Goal: Task Accomplishment & Management: Manage account settings

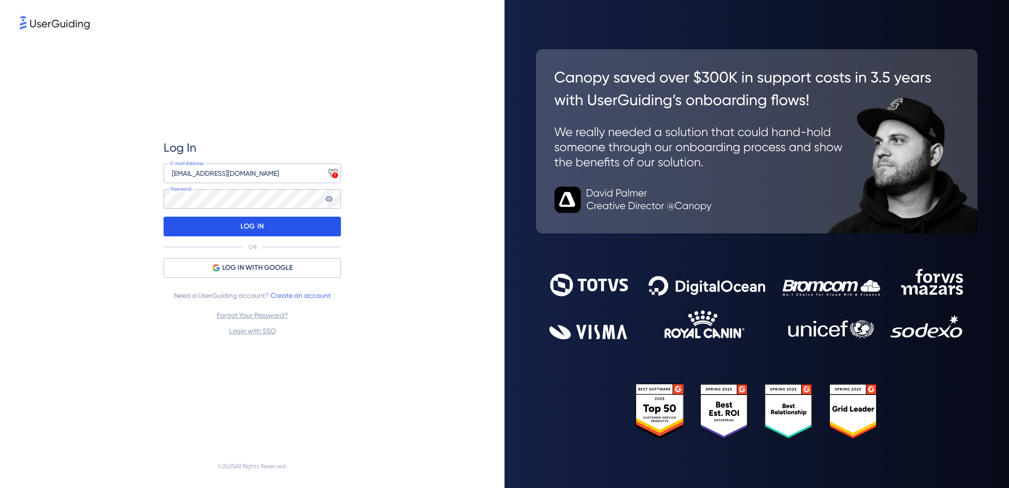
click at [235, 229] on div "LOG IN" at bounding box center [251, 227] width 177 height 20
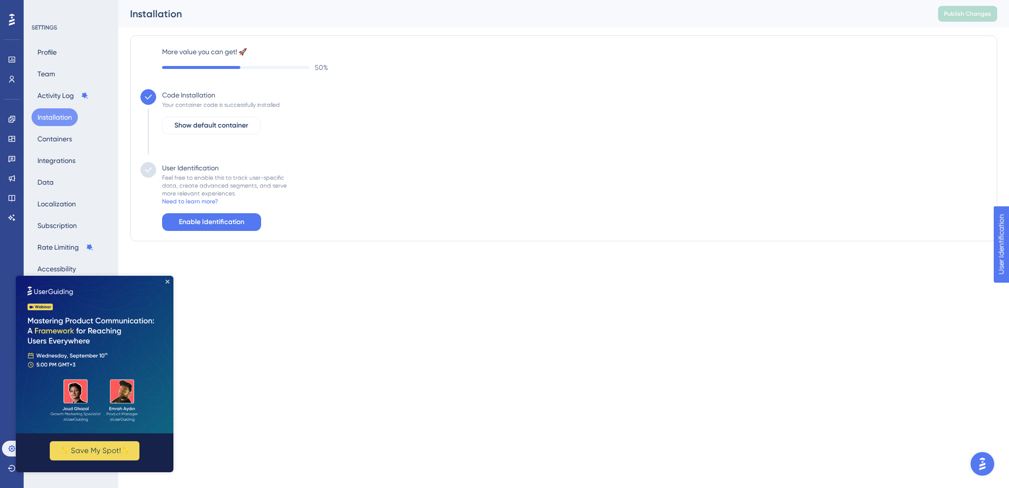
click at [164, 280] on img at bounding box center [95, 355] width 158 height 158
click at [164, 282] on img at bounding box center [95, 355] width 158 height 158
click at [167, 280] on icon "Close Preview" at bounding box center [167, 282] width 4 height 4
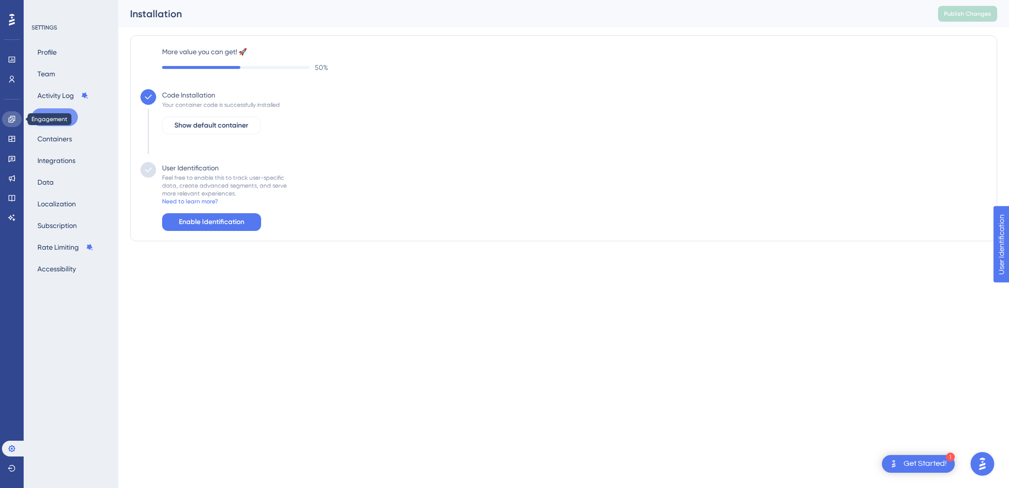
click at [13, 117] on icon at bounding box center [12, 119] width 8 height 8
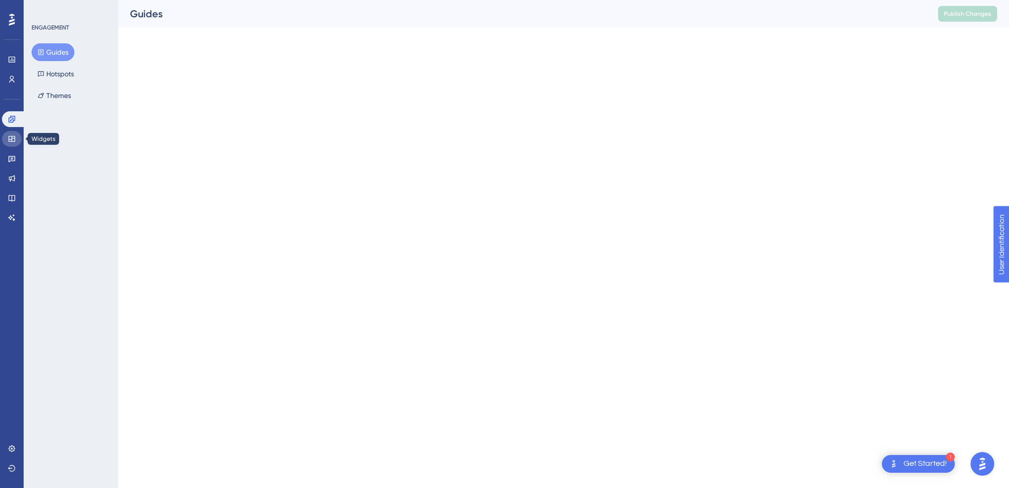
click at [16, 141] on link at bounding box center [12, 139] width 20 height 16
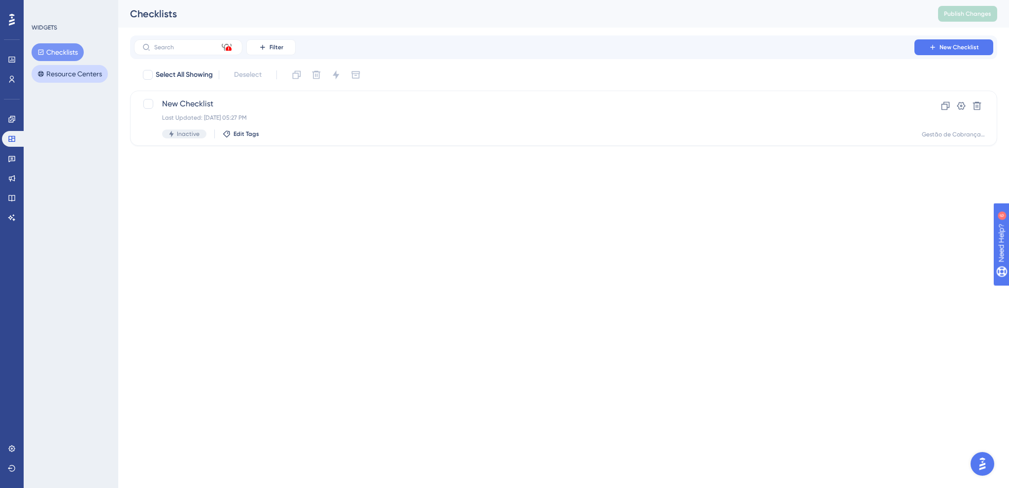
click at [63, 76] on button "Resource Centers" at bounding box center [70, 74] width 76 height 18
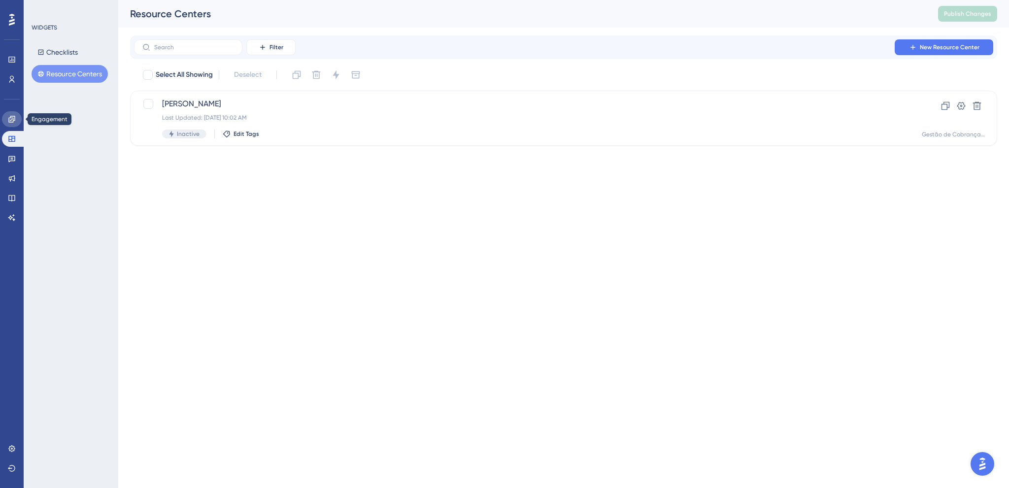
click at [11, 126] on link at bounding box center [12, 119] width 20 height 16
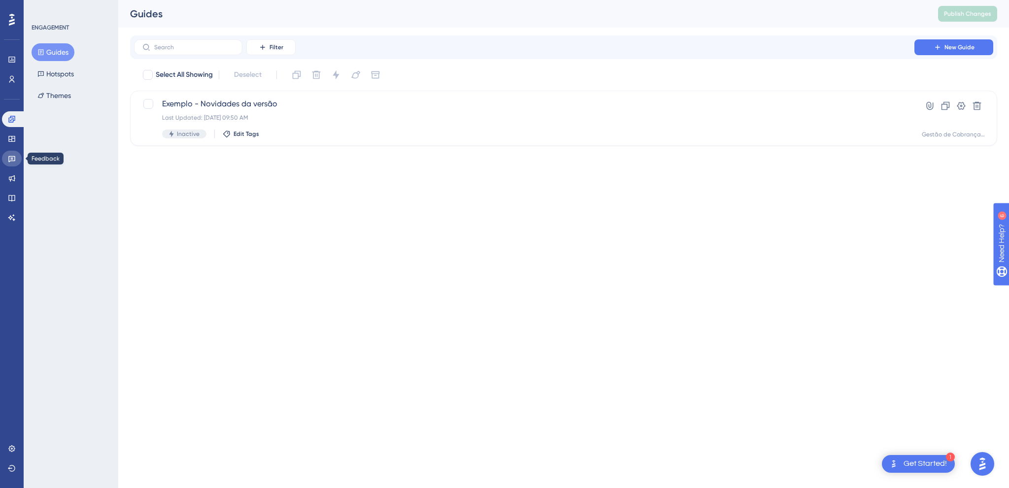
click at [12, 157] on icon at bounding box center [12, 159] width 8 height 8
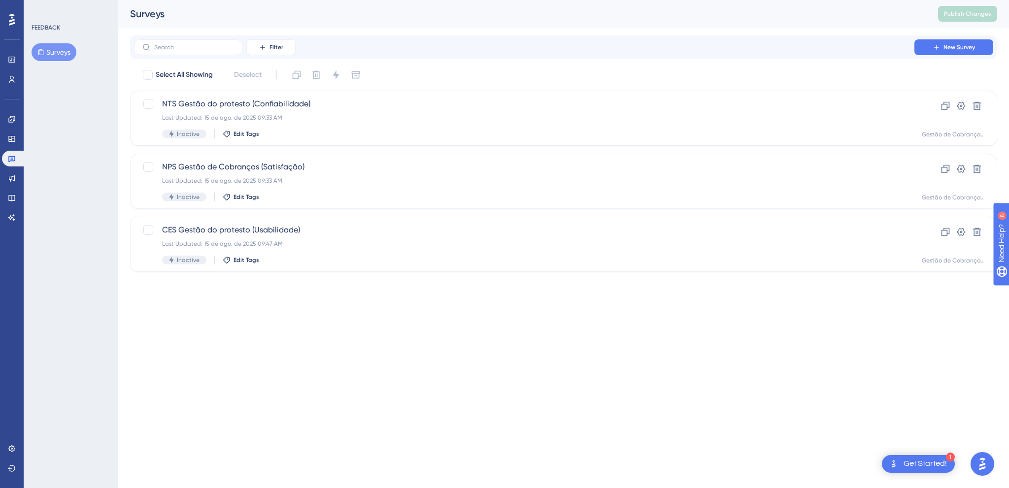
click at [69, 144] on div "FEEDBACK Surveys" at bounding box center [71, 244] width 95 height 488
drag, startPoint x: 196, startPoint y: 410, endPoint x: 196, endPoint y: 403, distance: 6.9
click at [200, 0] on html "1 Get Started! Performance Users Engagement Widgets Feedback Product Updates Kn…" at bounding box center [504, 0] width 1009 height 0
click at [936, 0] on html "1 Get Started! Performance Users Engagement Widgets Feedback Product Updates Kn…" at bounding box center [504, 0] width 1009 height 0
click at [15, 55] on link at bounding box center [12, 60] width 20 height 16
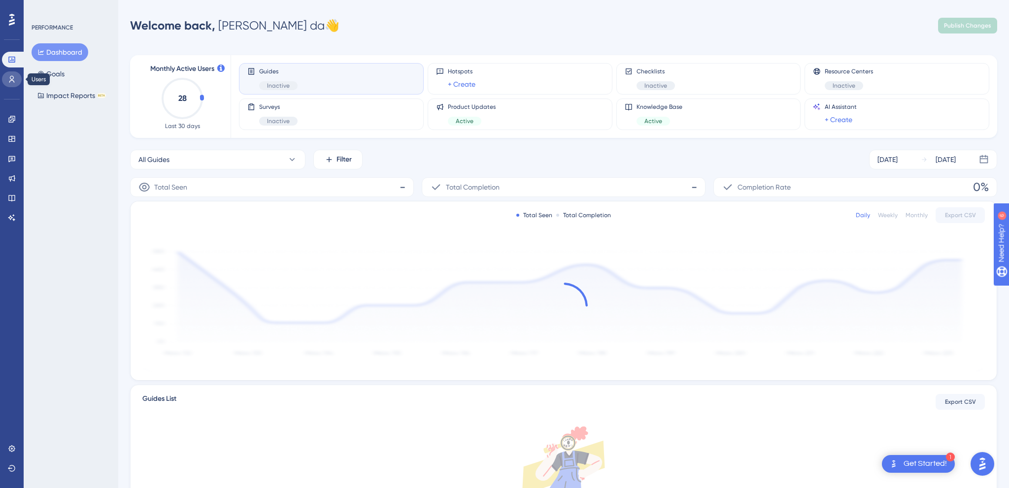
click at [12, 81] on icon at bounding box center [12, 79] width 8 height 8
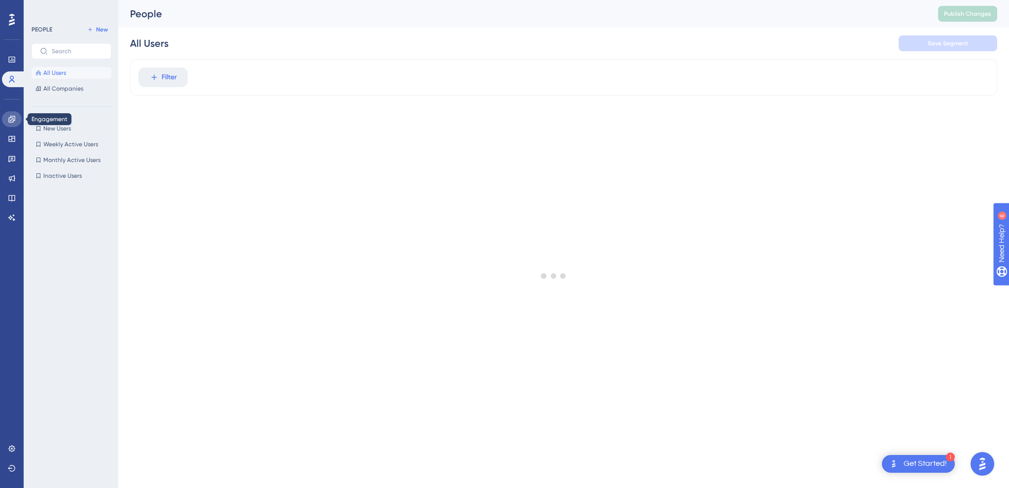
click at [13, 125] on link at bounding box center [12, 119] width 20 height 16
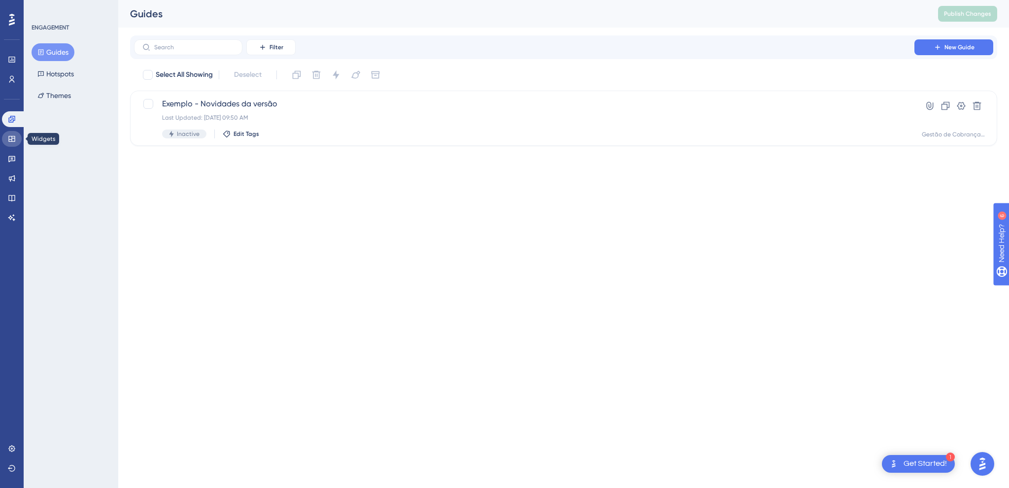
click at [10, 143] on link at bounding box center [12, 139] width 20 height 16
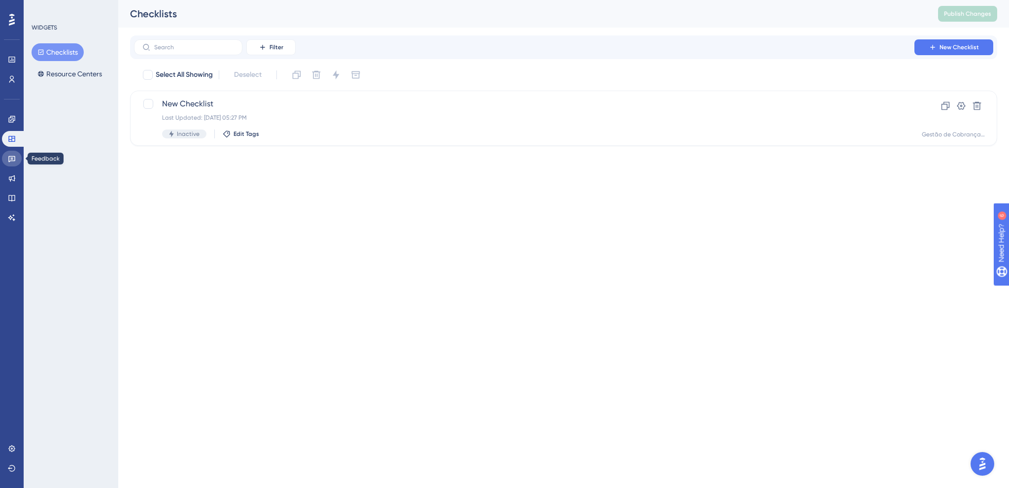
click at [11, 157] on icon at bounding box center [11, 159] width 7 height 6
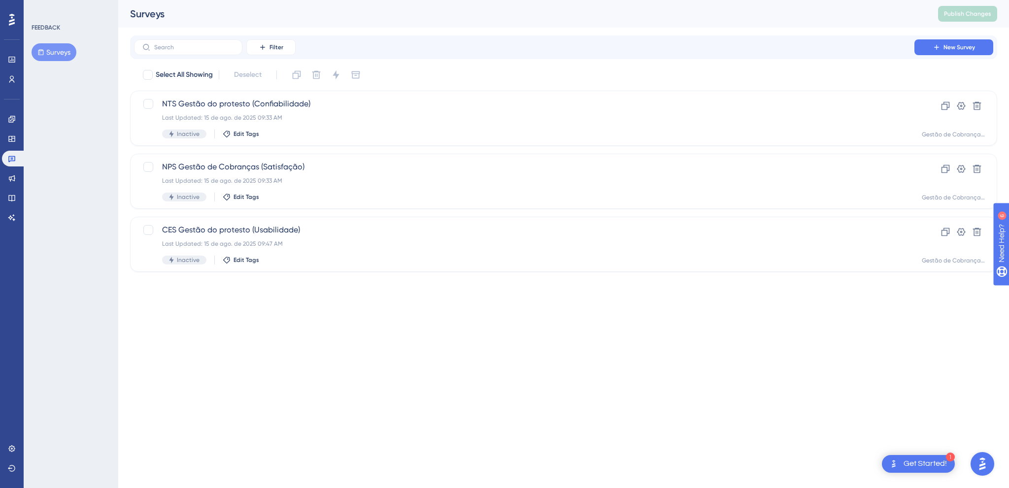
click at [11, 170] on div "Engagement Widgets Feedback Product Updates Knowledge Base AI Assistant" at bounding box center [12, 168] width 20 height 114
click at [11, 182] on icon at bounding box center [12, 178] width 8 height 8
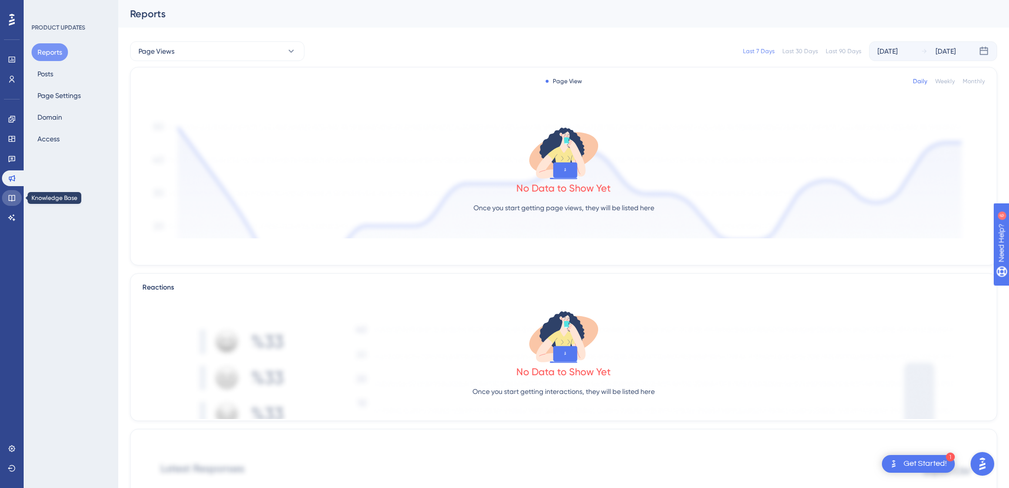
click at [11, 197] on icon at bounding box center [12, 198] width 8 height 8
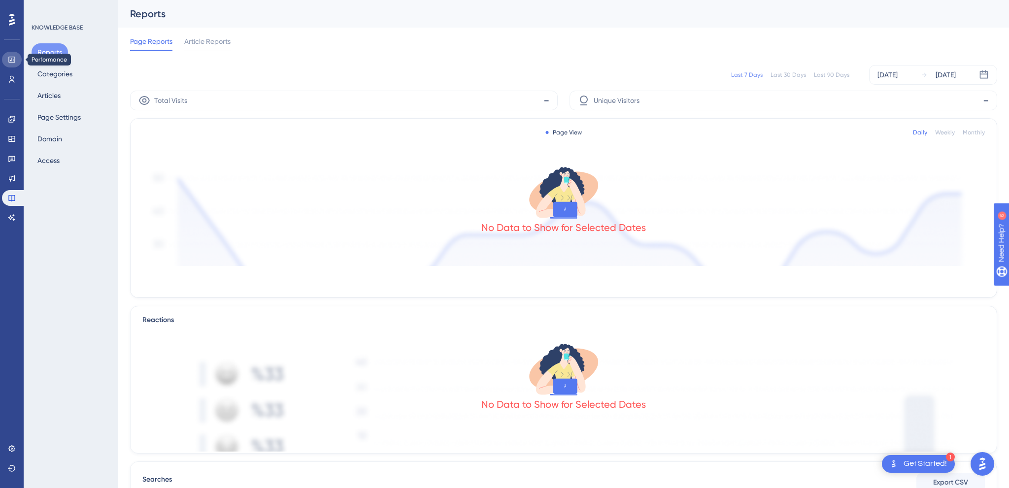
click at [14, 62] on icon at bounding box center [11, 60] width 6 height 6
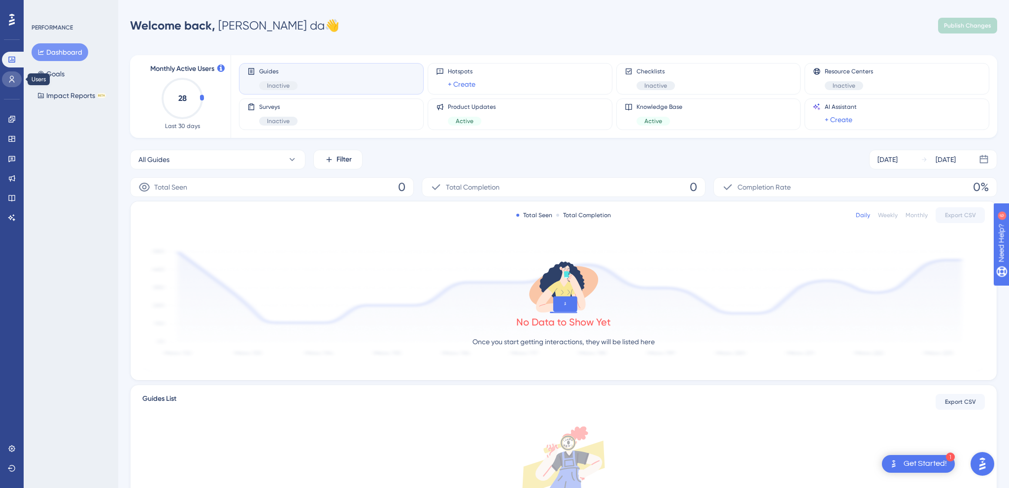
click at [9, 78] on icon at bounding box center [12, 79] width 8 height 8
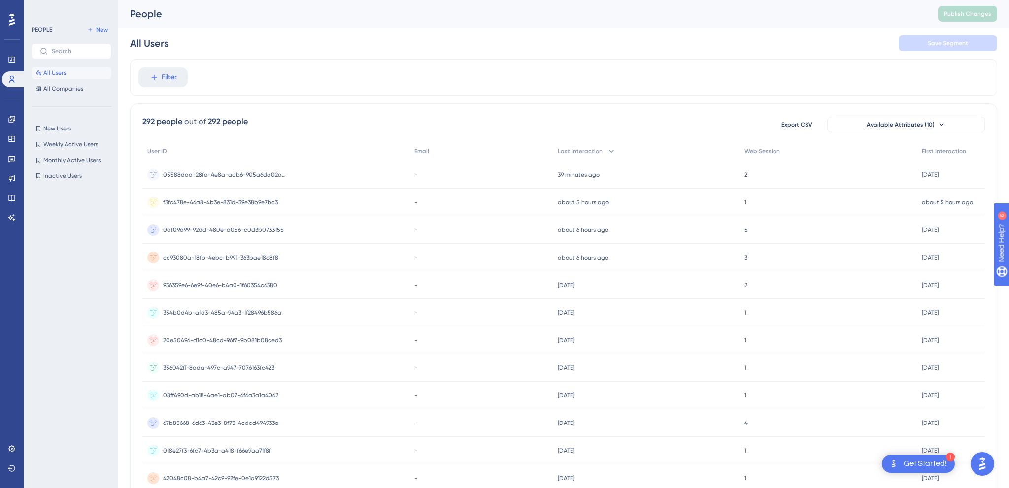
click at [11, 18] on icon at bounding box center [12, 20] width 6 height 12
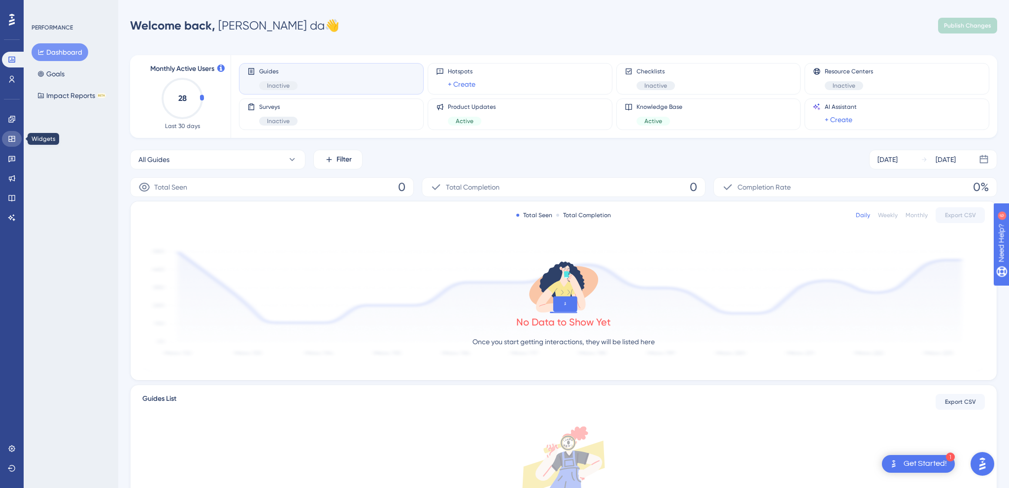
click at [11, 139] on icon at bounding box center [12, 139] width 8 height 8
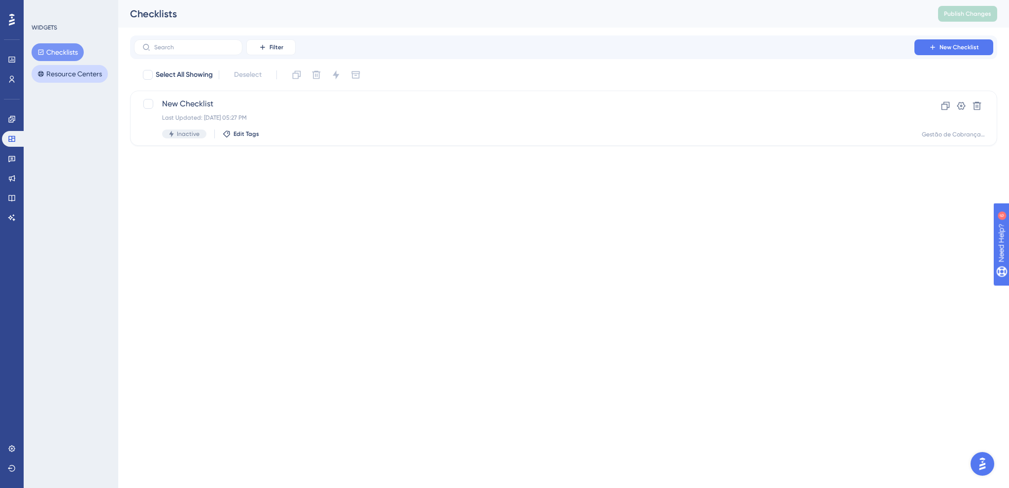
click at [64, 73] on button "Resource Centers" at bounding box center [70, 74] width 76 height 18
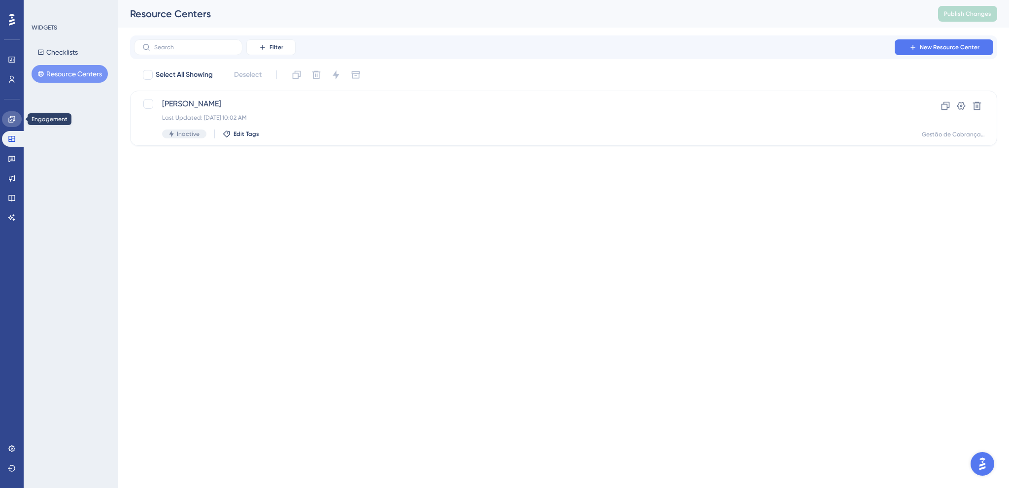
click at [19, 116] on link at bounding box center [12, 119] width 20 height 16
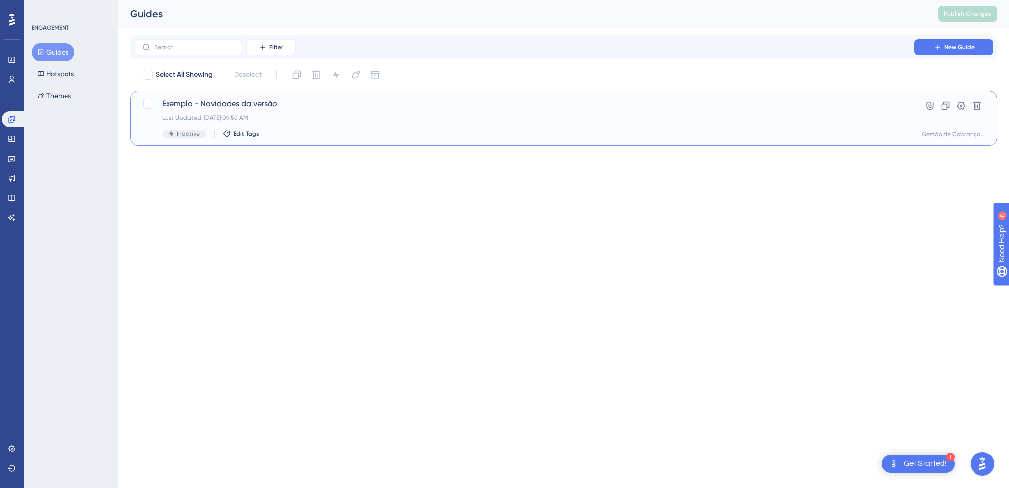
click at [279, 104] on span "Exemplo - Novidades da versão" at bounding box center [524, 104] width 724 height 12
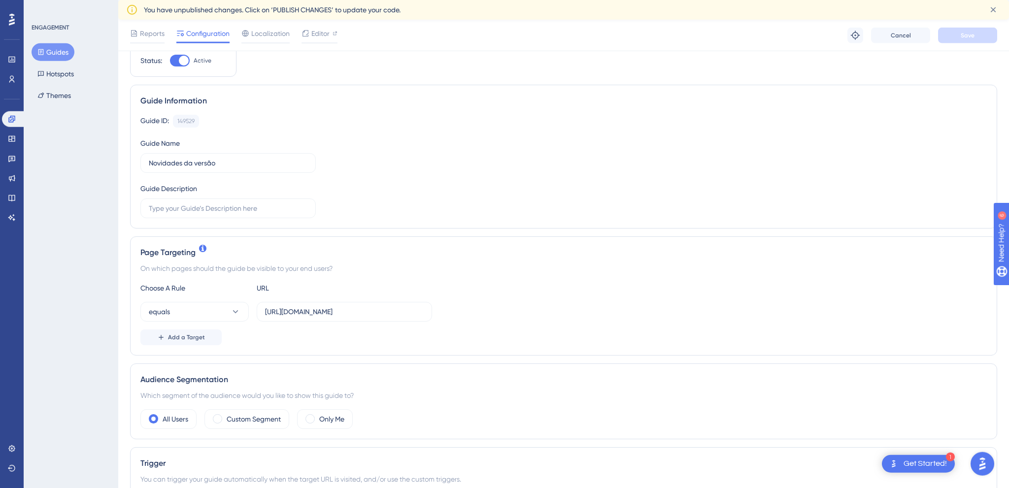
scroll to position [104, 0]
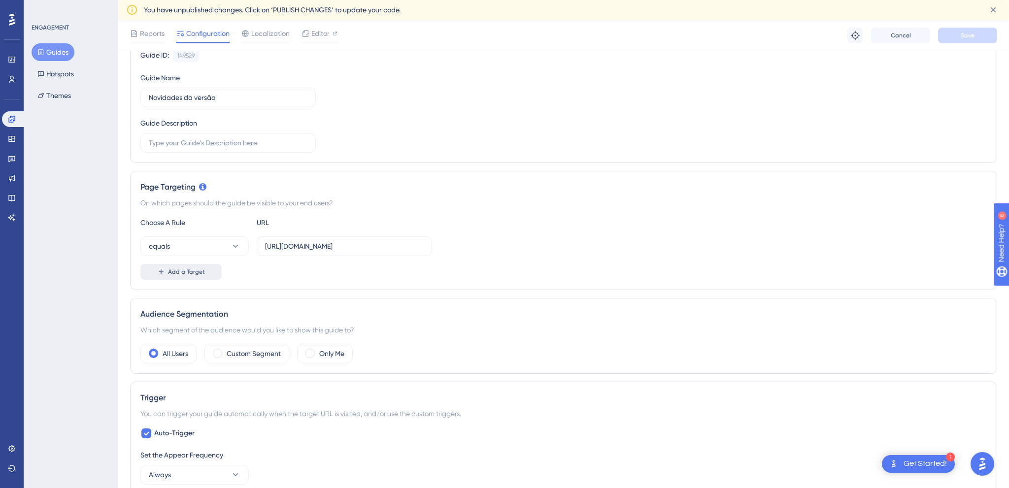
click at [199, 273] on span "Add a Target" at bounding box center [186, 272] width 37 height 8
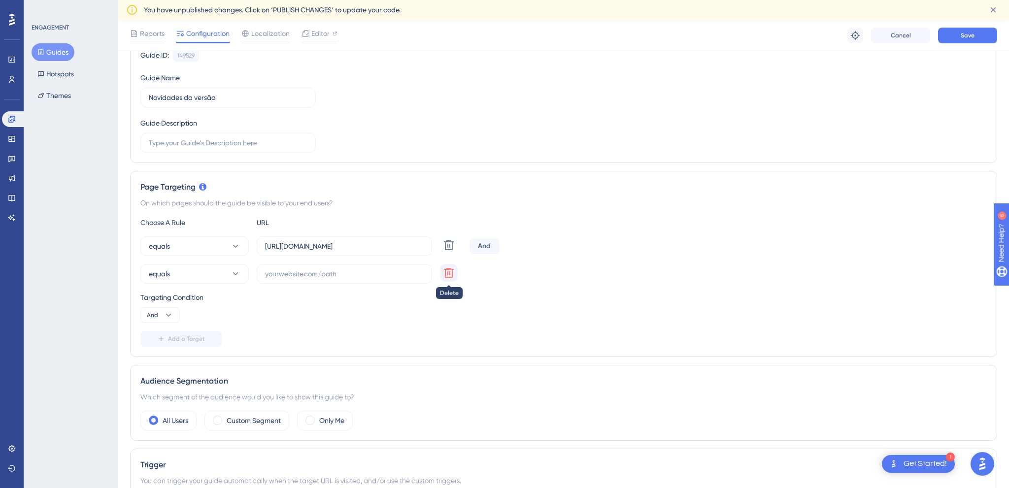
click at [453, 250] on icon at bounding box center [449, 245] width 10 height 10
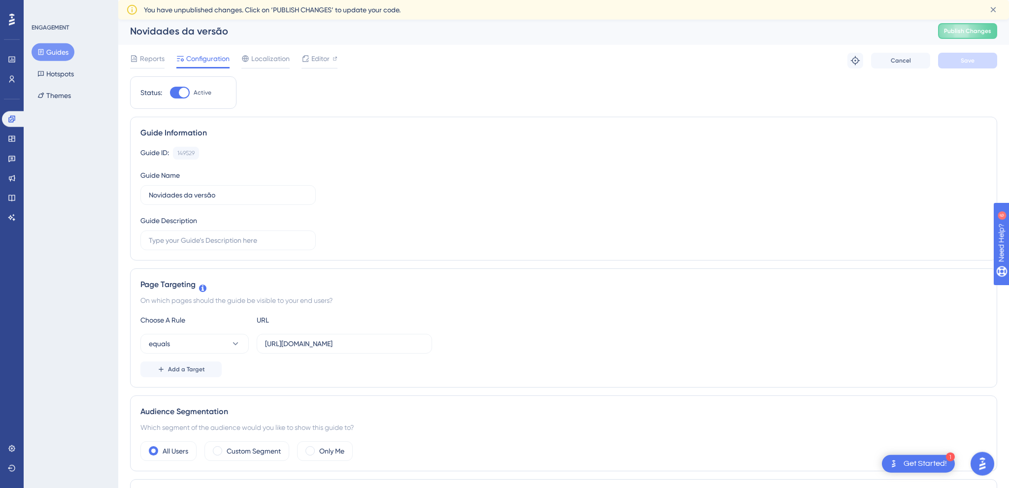
scroll to position [260, 0]
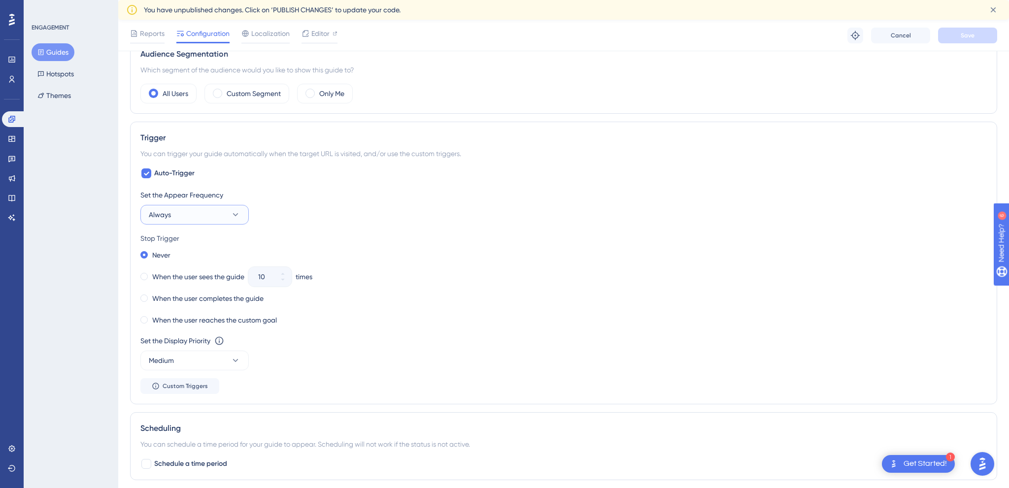
click at [208, 214] on button "Always" at bounding box center [194, 215] width 108 height 20
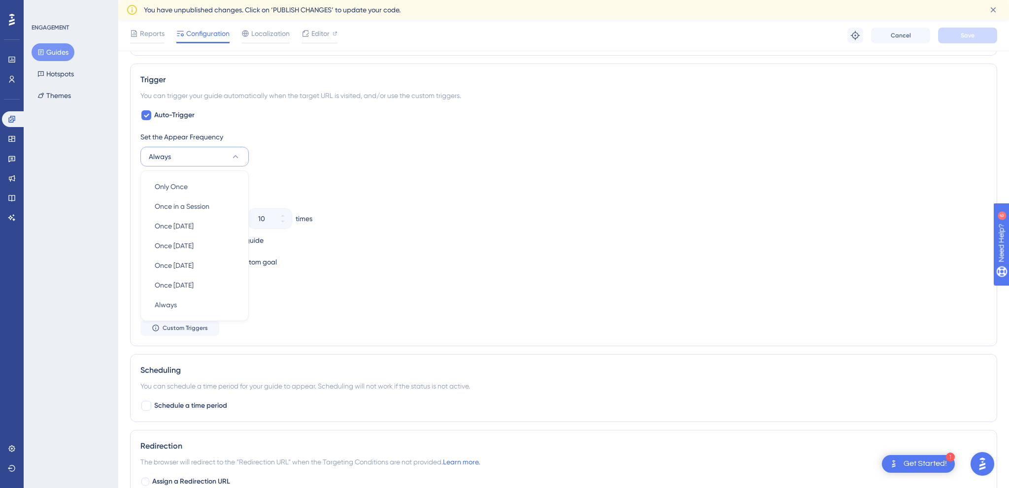
click at [382, 131] on div "Set the Appear Frequency" at bounding box center [563, 137] width 846 height 12
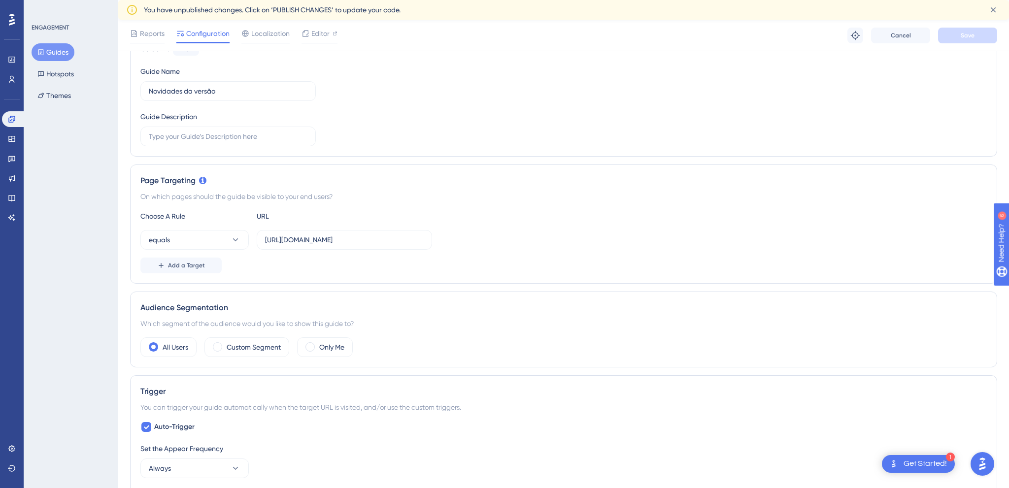
scroll to position [0, 0]
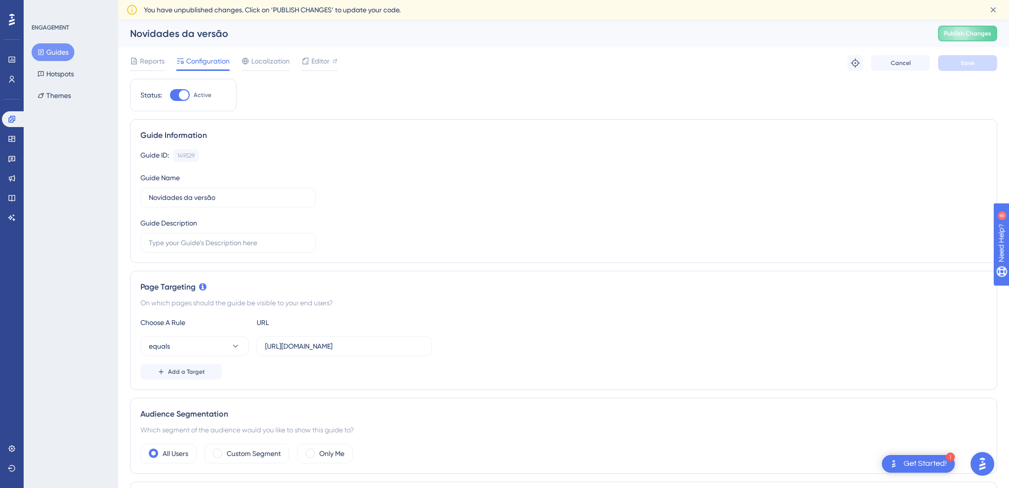
click at [818, 73] on div "Reports Configuration Localization Editor Troubleshoot Cancel Save" at bounding box center [563, 63] width 867 height 32
click at [652, 71] on div "Reports Configuration Localization Editor Troubleshoot Cancel Save" at bounding box center [563, 63] width 867 height 32
click at [15, 178] on icon at bounding box center [12, 178] width 6 height 6
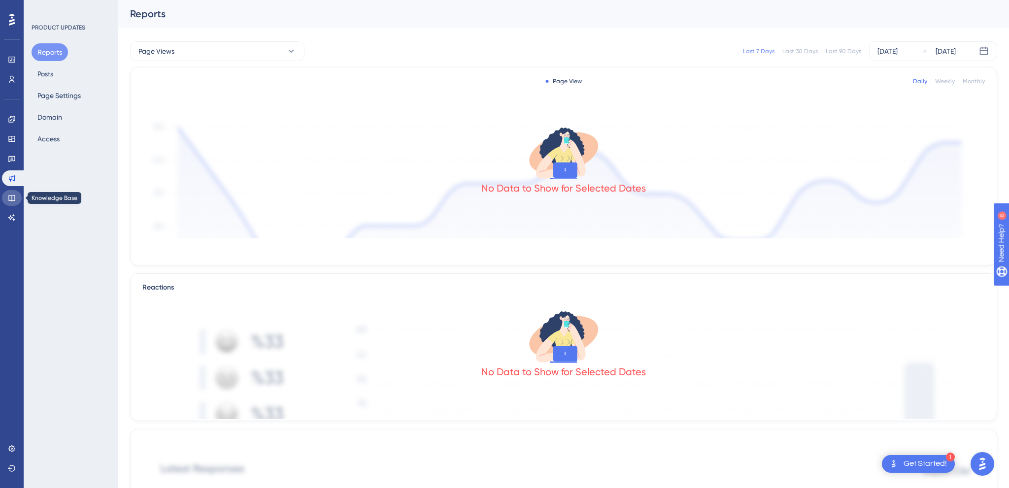
click at [7, 199] on link at bounding box center [12, 198] width 20 height 16
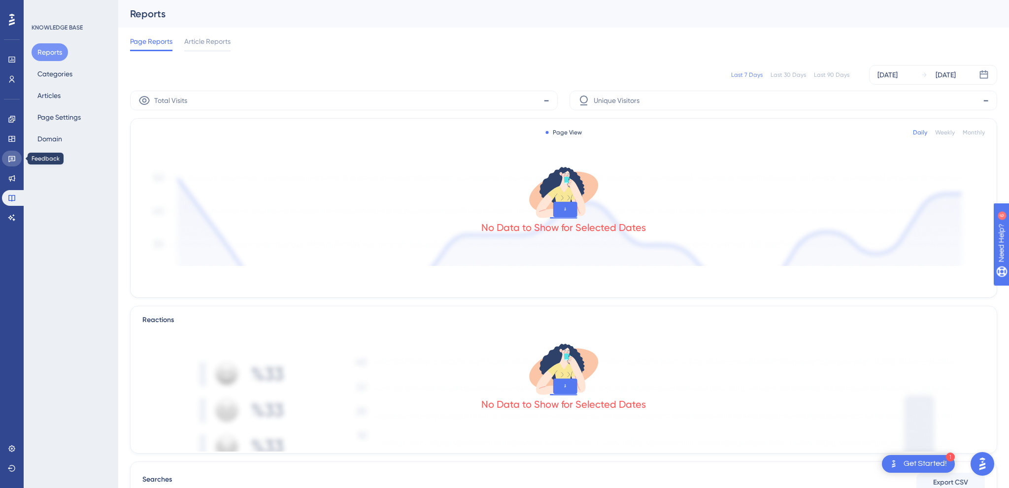
click at [13, 162] on icon at bounding box center [12, 159] width 8 height 8
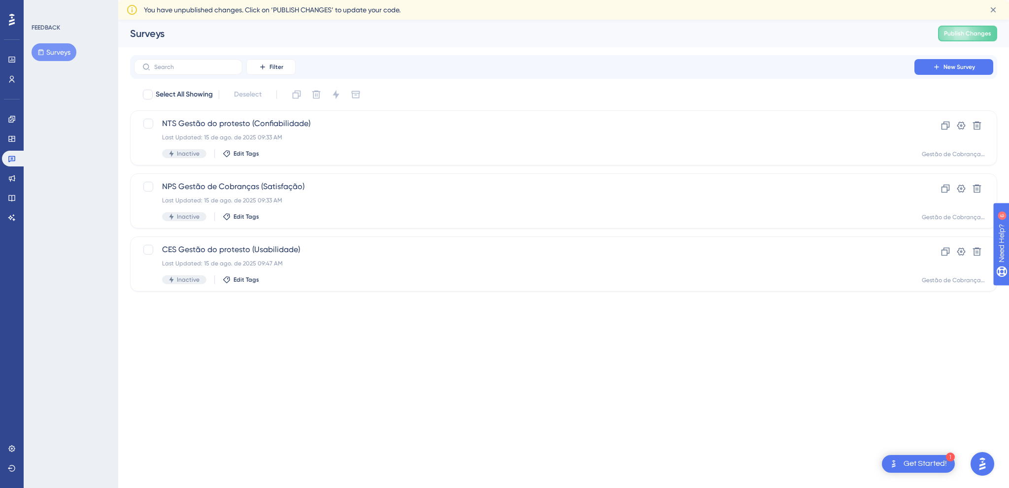
click at [79, 107] on div "FEEDBACK Surveys" at bounding box center [71, 244] width 95 height 488
click at [78, 173] on div "FEEDBACK Surveys" at bounding box center [71, 244] width 95 height 488
click at [11, 121] on icon at bounding box center [11, 119] width 6 height 6
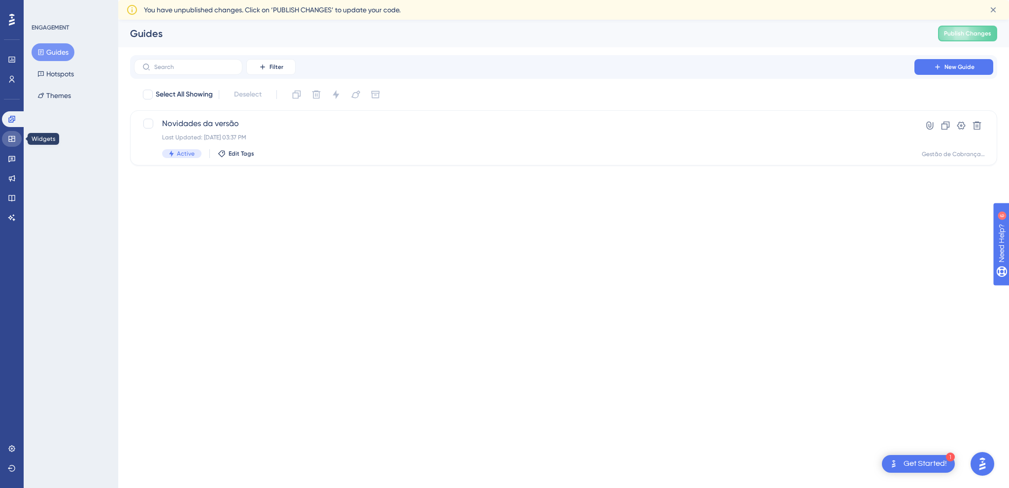
click at [12, 135] on icon at bounding box center [12, 139] width 8 height 8
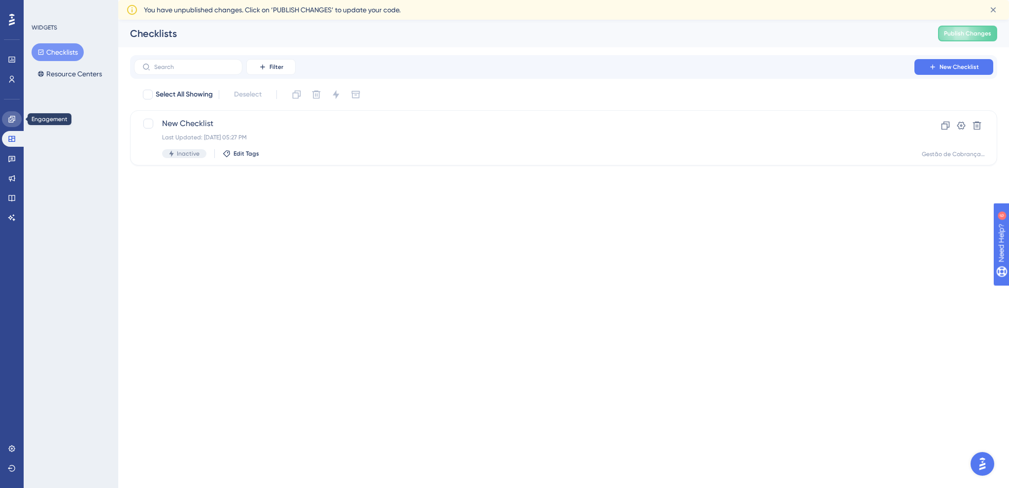
click at [14, 121] on icon at bounding box center [11, 119] width 6 height 6
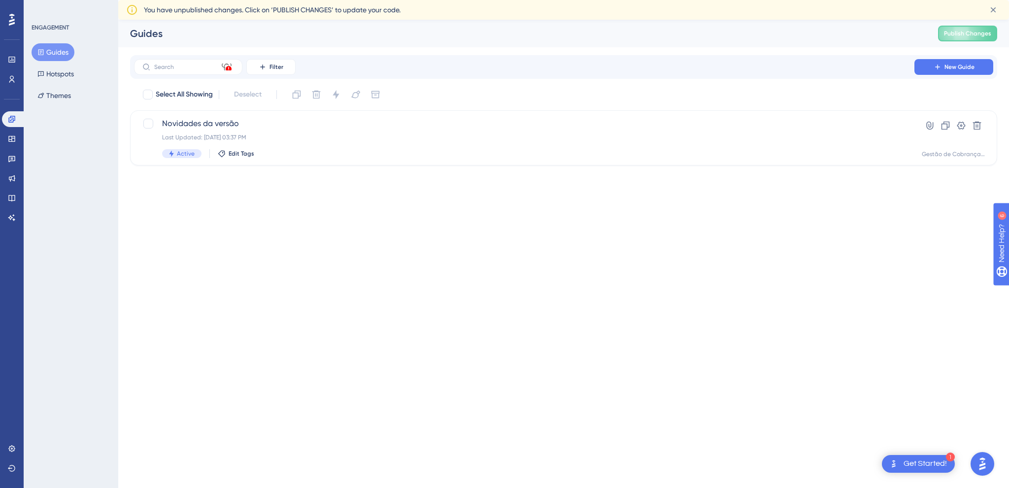
click at [391, 0] on html "1 Get Started! Performance Users Engagement Widgets Feedback Product Updates Kn…" at bounding box center [504, 0] width 1009 height 0
click at [19, 161] on link at bounding box center [12, 159] width 20 height 16
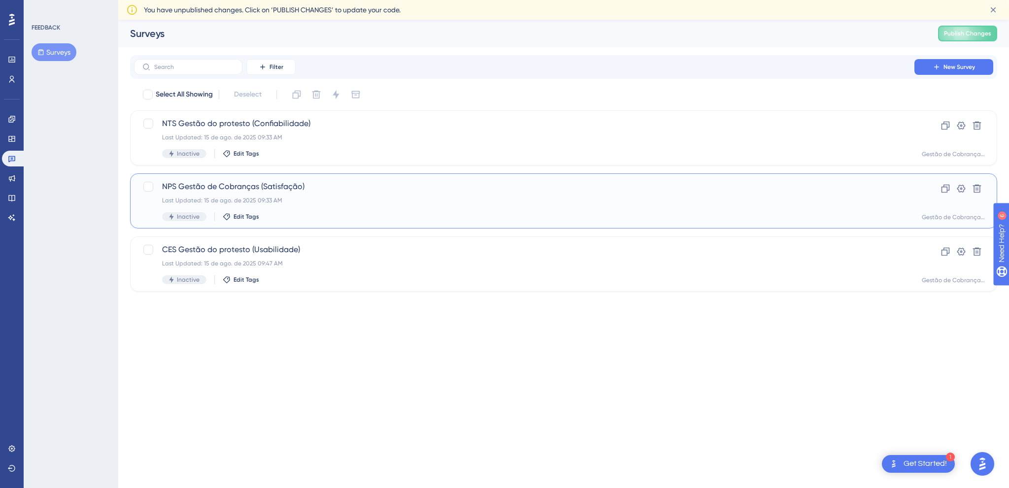
click at [311, 198] on div "Last Updated: 15 de ago. de 2025 09:33 AM" at bounding box center [524, 200] width 724 height 8
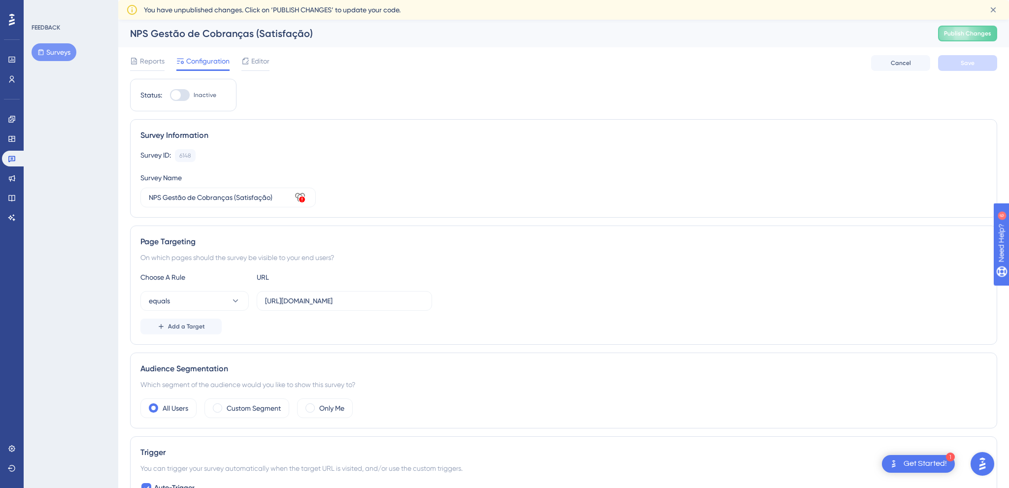
click at [345, 286] on div "Choose A Rule URL equals [URL][DOMAIN_NAME] Add a Target" at bounding box center [563, 302] width 846 height 63
click at [351, 307] on label "[URL][DOMAIN_NAME]" at bounding box center [344, 301] width 175 height 20
click at [351, 306] on input "[URL][DOMAIN_NAME]" at bounding box center [344, 300] width 159 height 11
paste input "produto-gc.sajcloud"
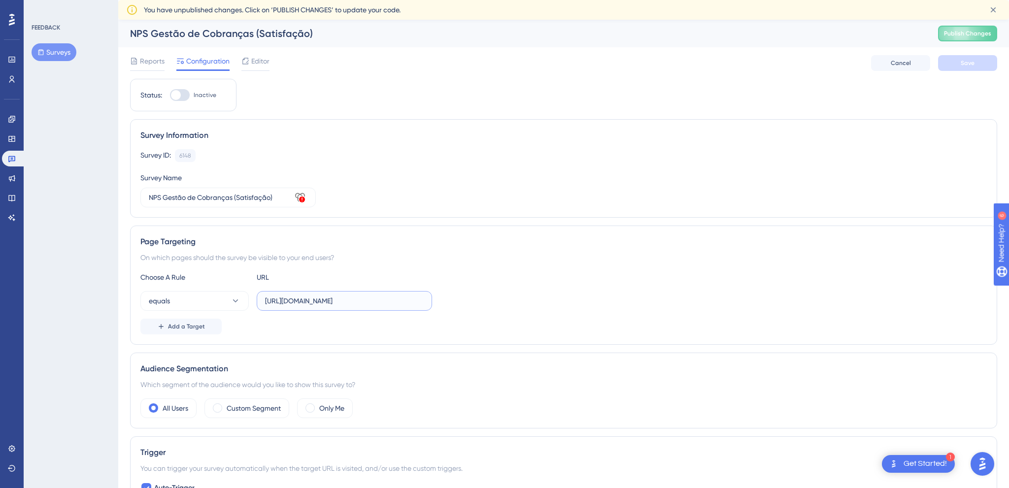
scroll to position [0, 27]
type input "[URL][DOMAIN_NAME]"
click at [185, 93] on div at bounding box center [180, 95] width 20 height 12
click at [170, 95] on input "Inactive" at bounding box center [169, 95] width 0 height 0
checkbox input "true"
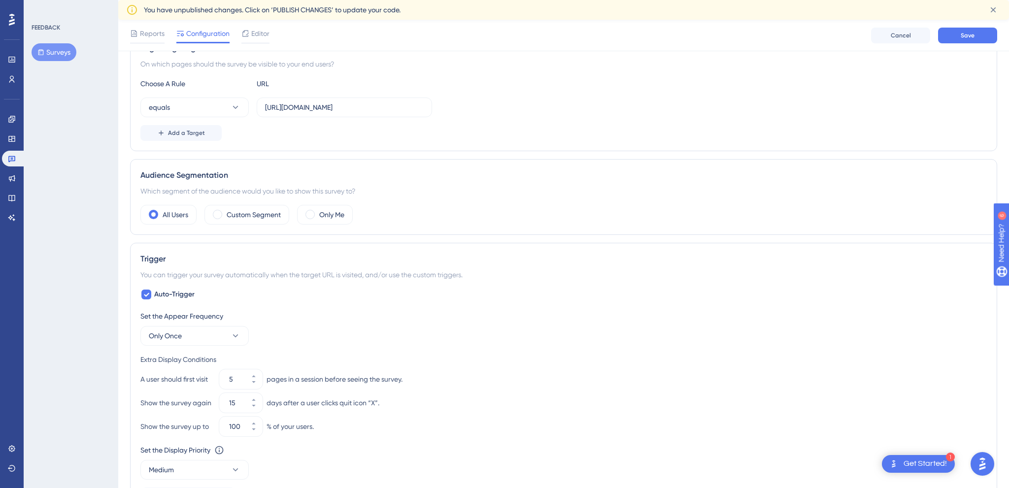
scroll to position [0, 0]
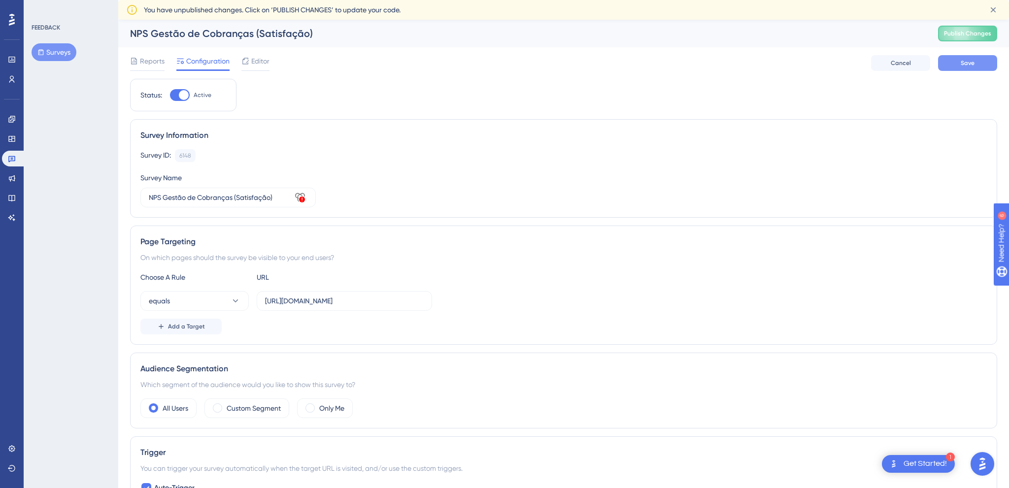
click at [984, 65] on button "Save" at bounding box center [967, 63] width 59 height 16
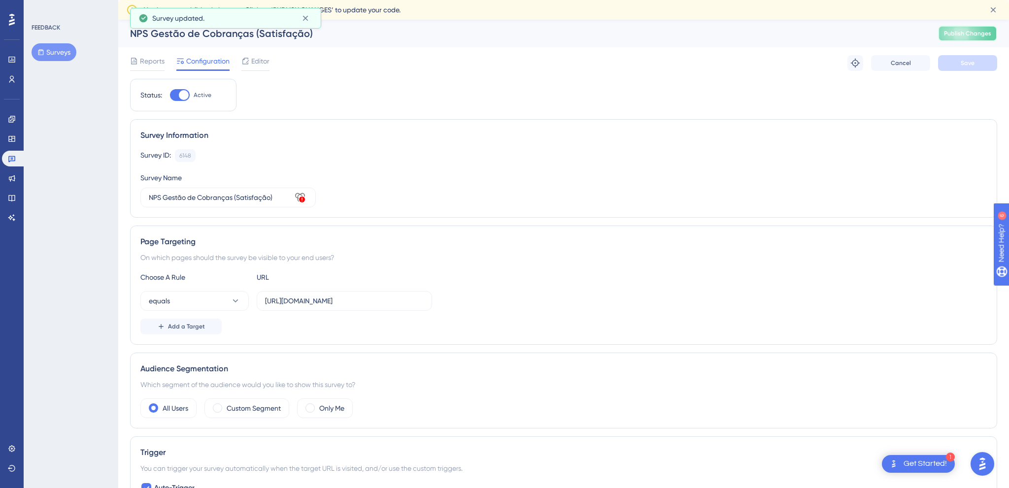
drag, startPoint x: 962, startPoint y: 33, endPoint x: 809, endPoint y: 83, distance: 161.0
click at [962, 33] on span "Publish Changes" at bounding box center [967, 34] width 47 height 8
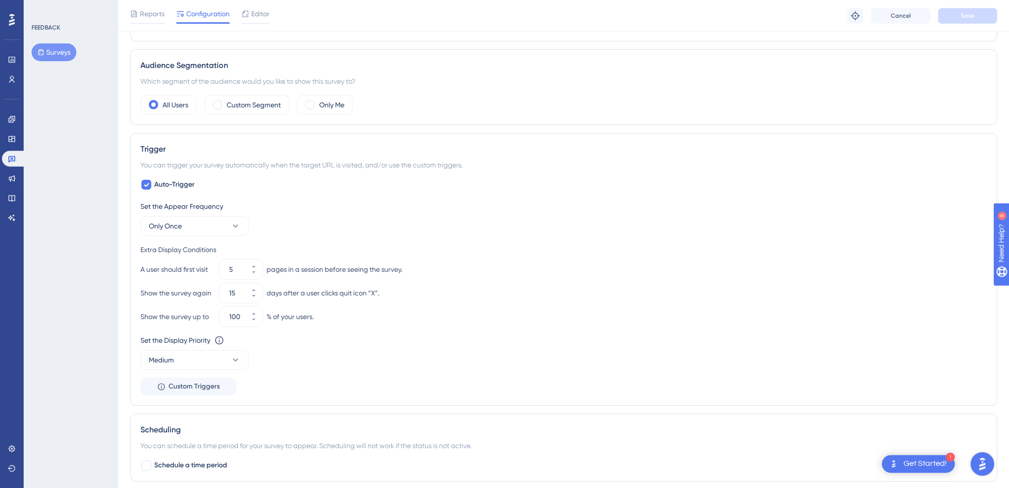
scroll to position [312, 0]
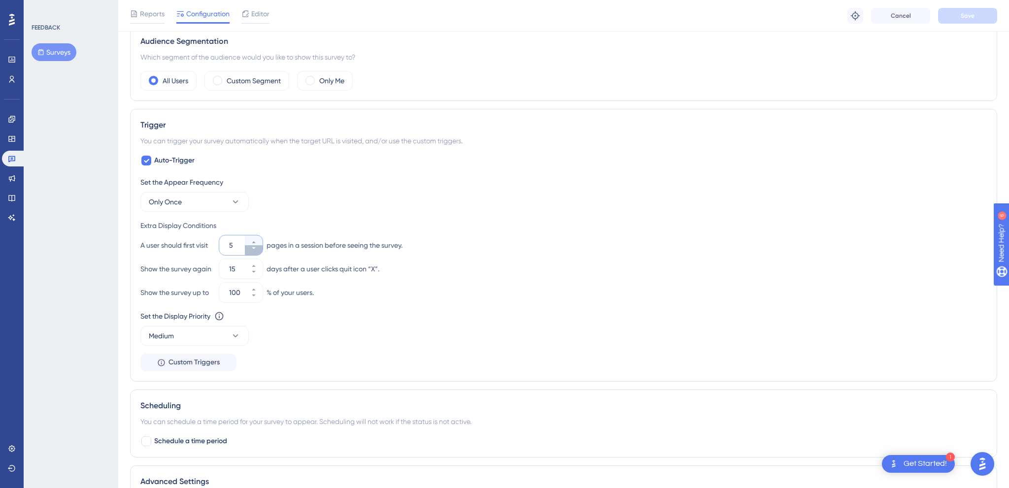
click at [249, 251] on button "5" at bounding box center [254, 250] width 18 height 10
click at [249, 251] on button "4" at bounding box center [254, 250] width 18 height 10
click at [249, 251] on button "3" at bounding box center [254, 250] width 18 height 10
click at [249, 251] on button "2" at bounding box center [254, 250] width 18 height 10
type input "1"
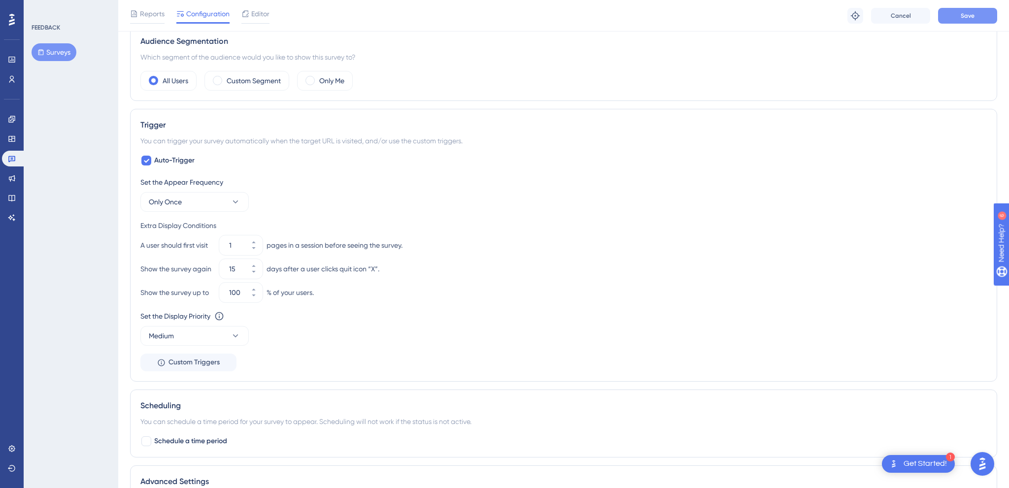
click at [975, 15] on button "Save" at bounding box center [967, 16] width 59 height 16
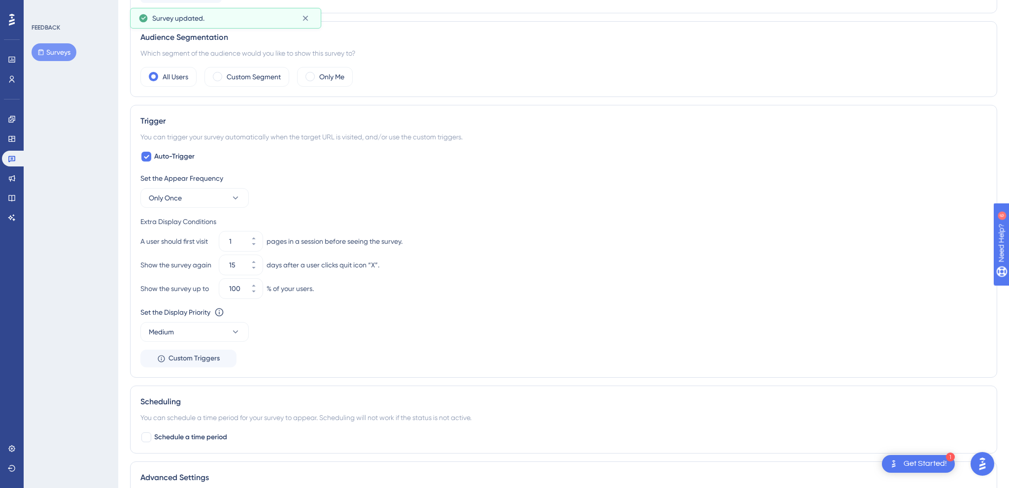
scroll to position [0, 0]
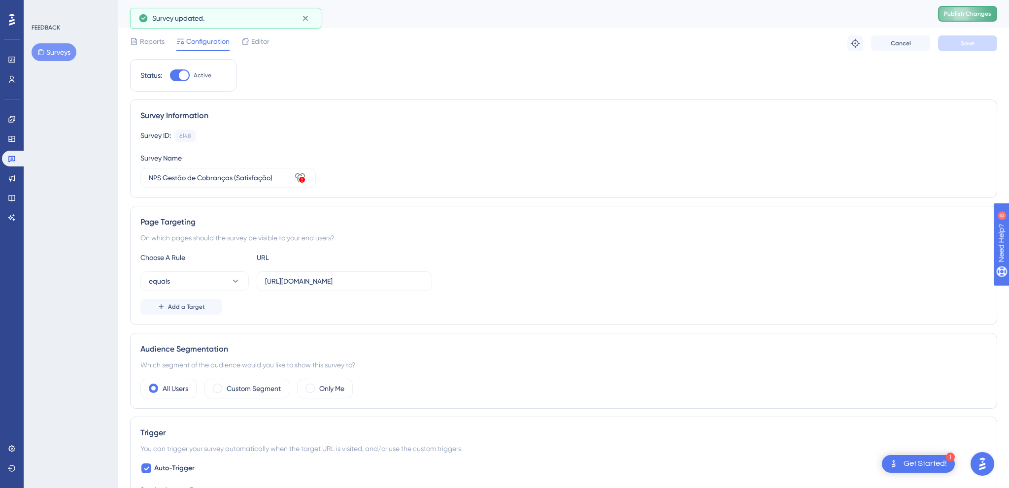
click at [976, 9] on button "Publish Changes" at bounding box center [967, 14] width 59 height 16
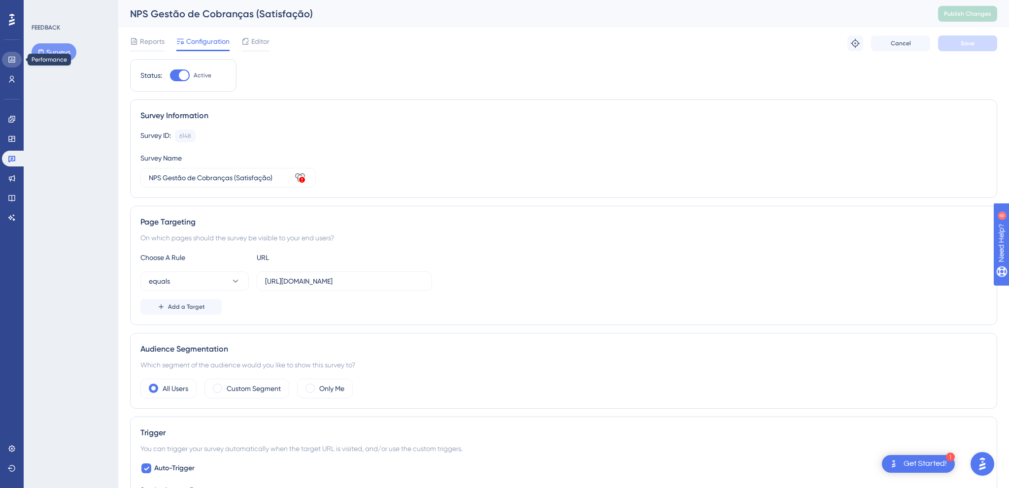
click at [13, 55] on link at bounding box center [12, 60] width 20 height 16
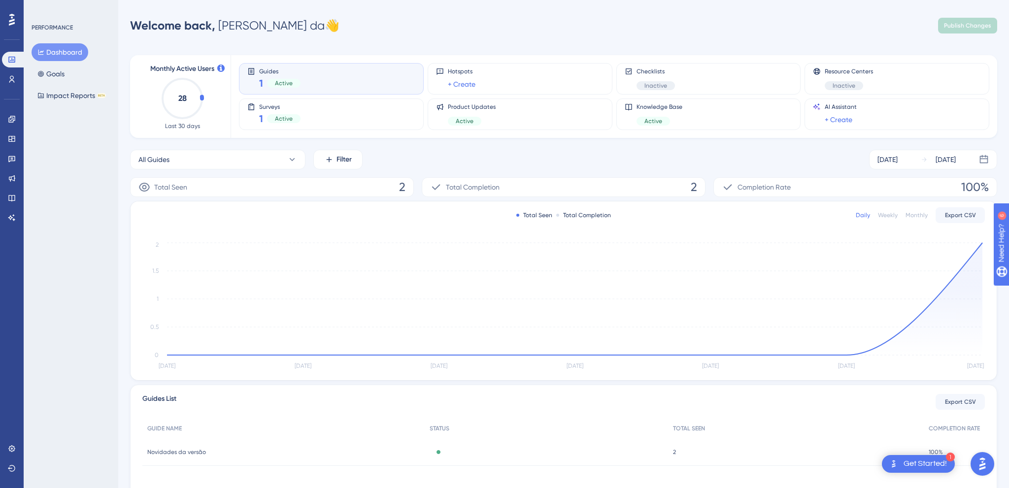
click at [90, 149] on div "PERFORMANCE Dashboard Goals Impact Reports BETA" at bounding box center [71, 244] width 95 height 488
click at [16, 158] on link at bounding box center [12, 159] width 20 height 16
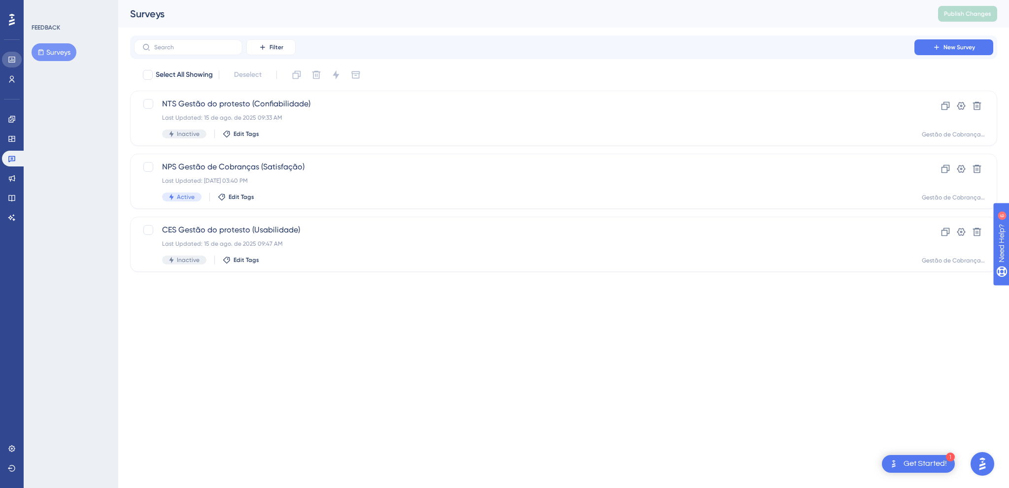
click at [15, 56] on icon at bounding box center [12, 60] width 8 height 8
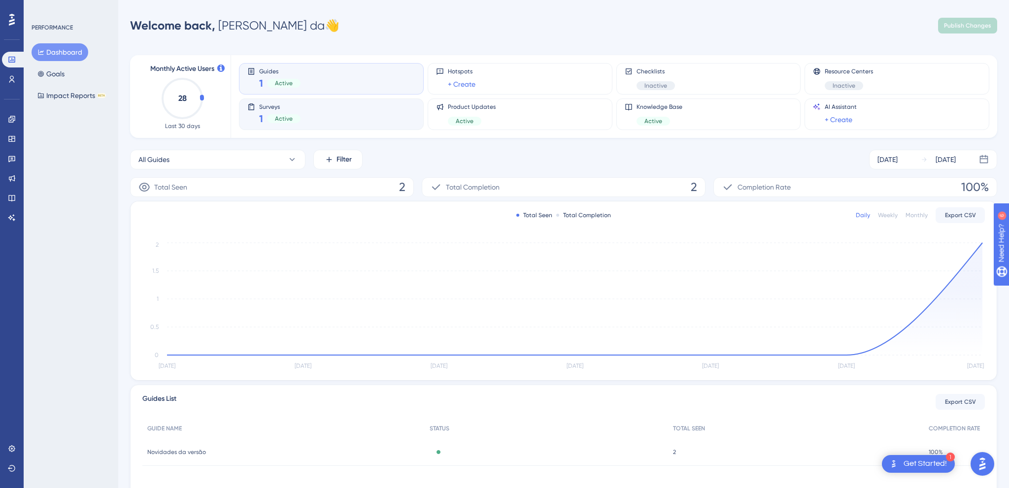
click at [347, 110] on div "Surveys 1 Active" at bounding box center [331, 114] width 168 height 23
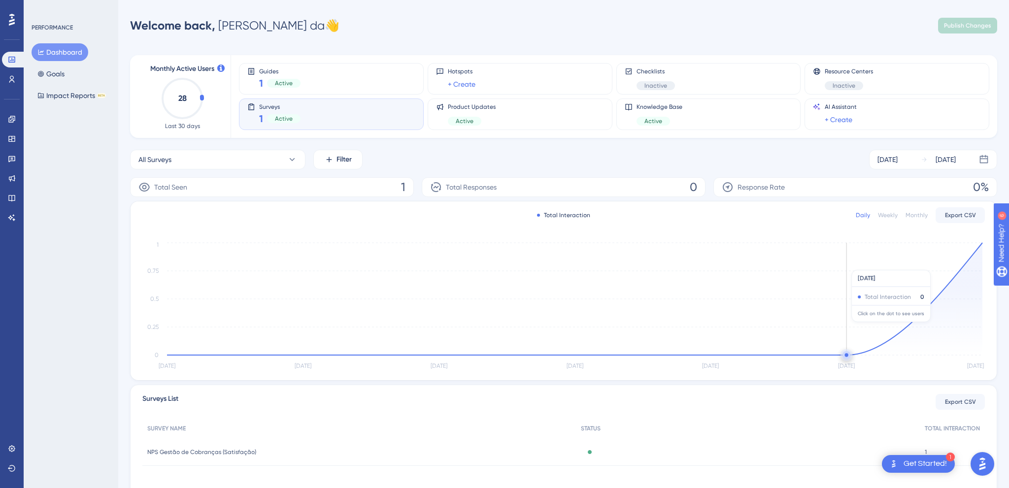
scroll to position [68, 0]
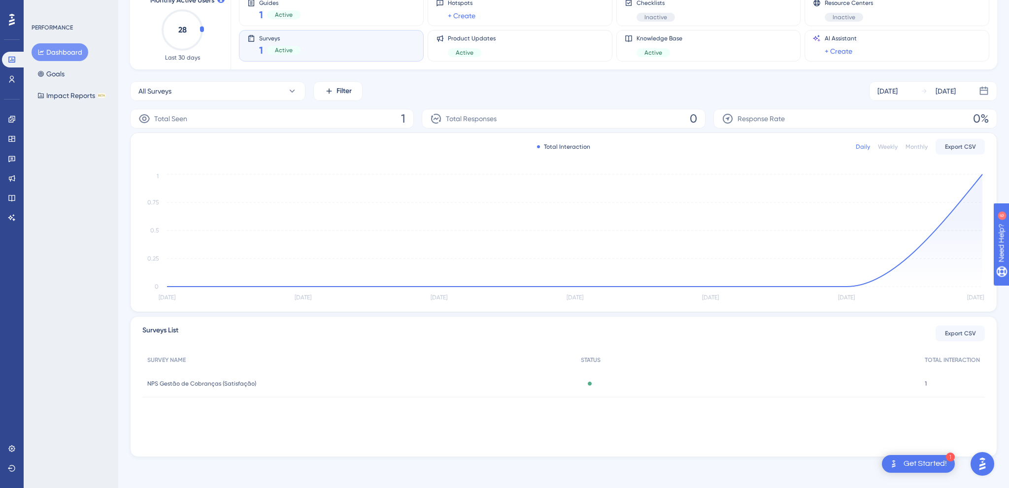
click at [207, 388] on div "NPS Gestão de Cobranças (Satisfação) NPS Gestão de Cobranças (Satisfação)" at bounding box center [358, 384] width 433 height 28
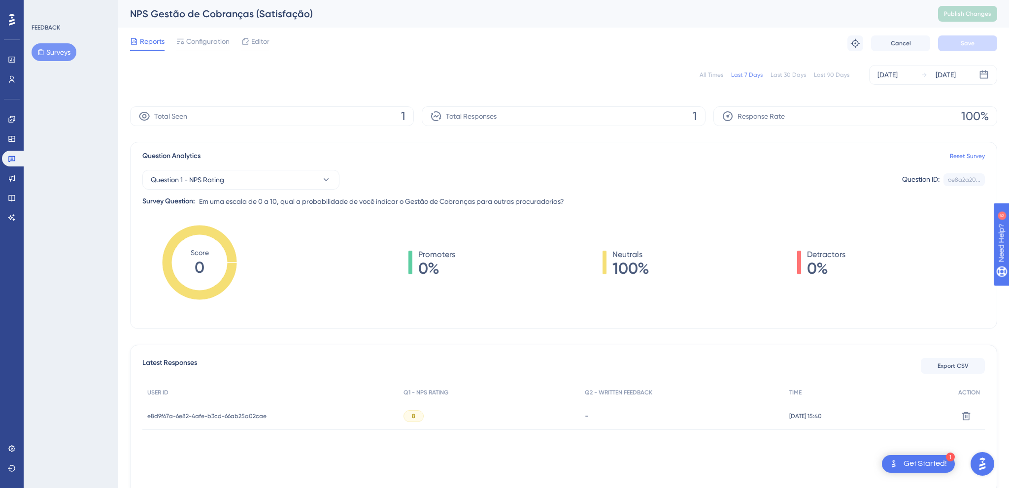
click at [60, 45] on button "Surveys" at bounding box center [54, 52] width 45 height 18
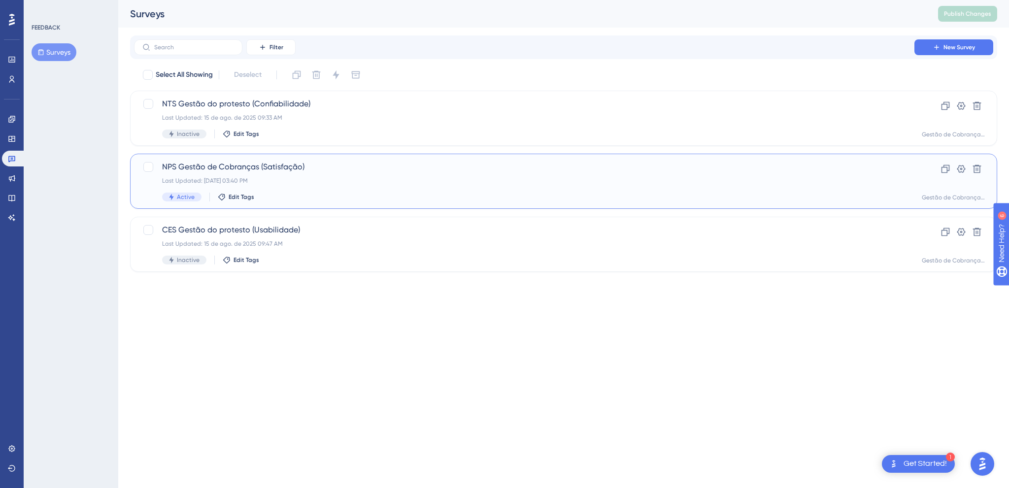
click at [373, 182] on div "Last Updated: [DATE] 03:40 PM" at bounding box center [524, 181] width 724 height 8
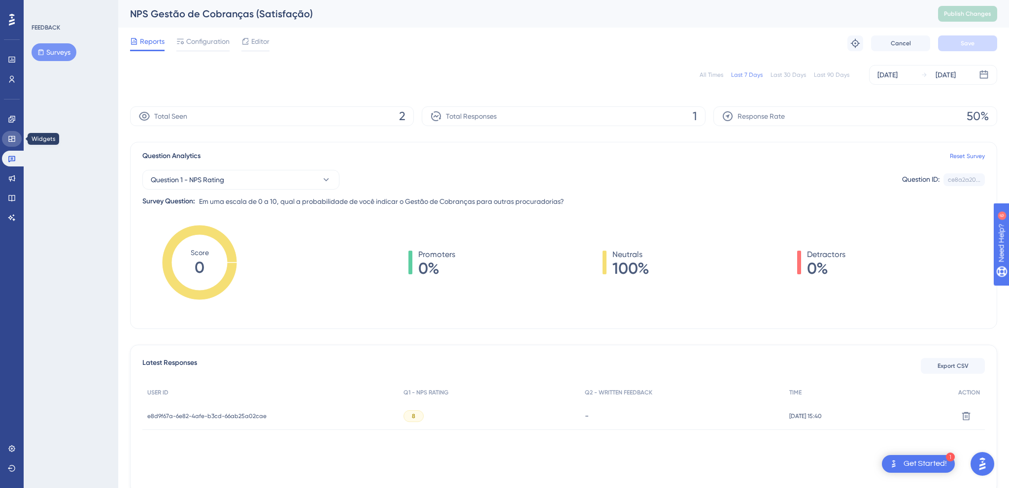
click at [13, 136] on icon at bounding box center [11, 139] width 6 height 6
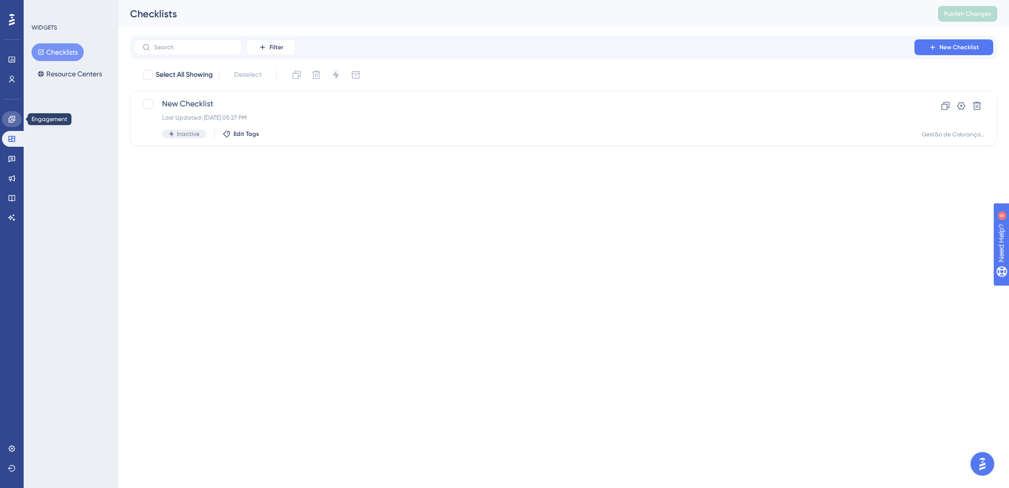
click at [9, 124] on link at bounding box center [12, 119] width 20 height 16
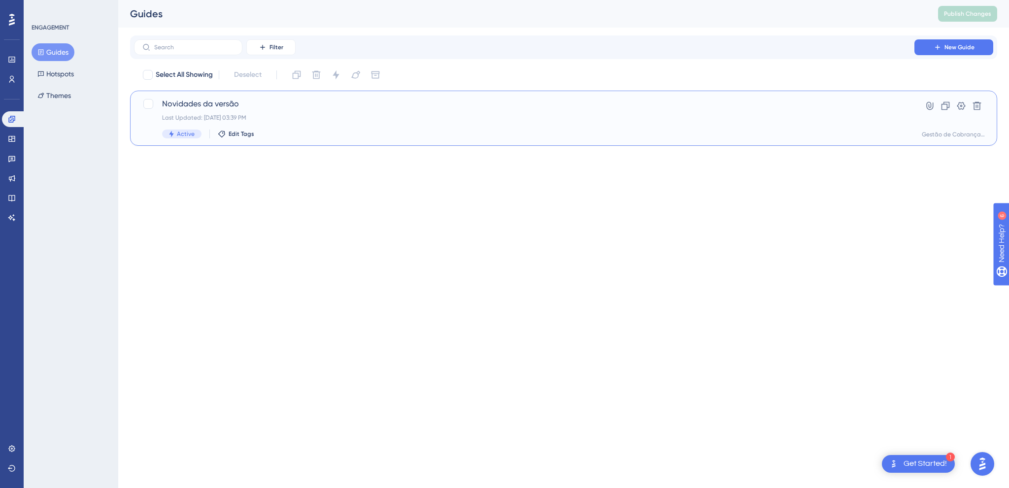
click at [208, 102] on span "Novidades da versão" at bounding box center [524, 104] width 724 height 12
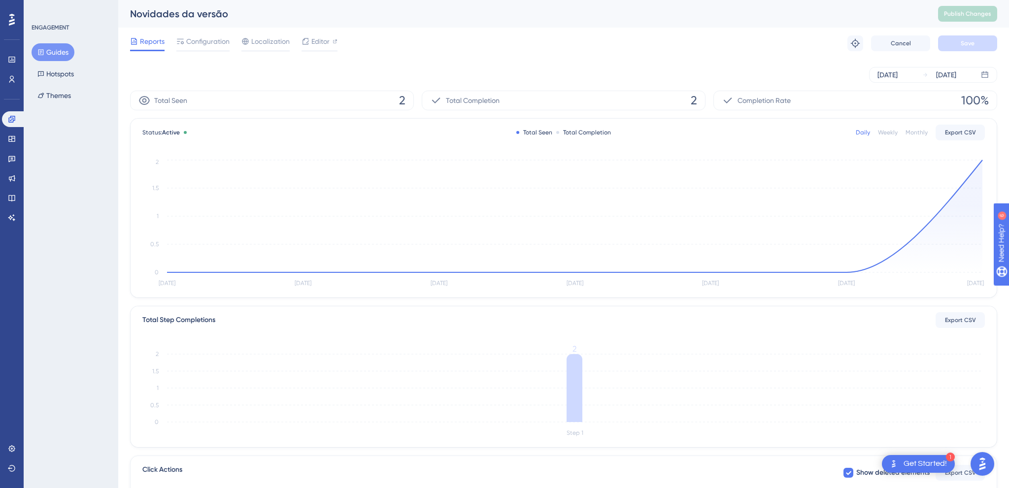
click at [96, 236] on div "ENGAGEMENT Guides Hotspots Themes" at bounding box center [71, 244] width 95 height 488
click at [105, 197] on div "ENGAGEMENT Guides Hotspots Themes" at bounding box center [71, 244] width 95 height 488
click at [12, 156] on icon at bounding box center [12, 159] width 8 height 8
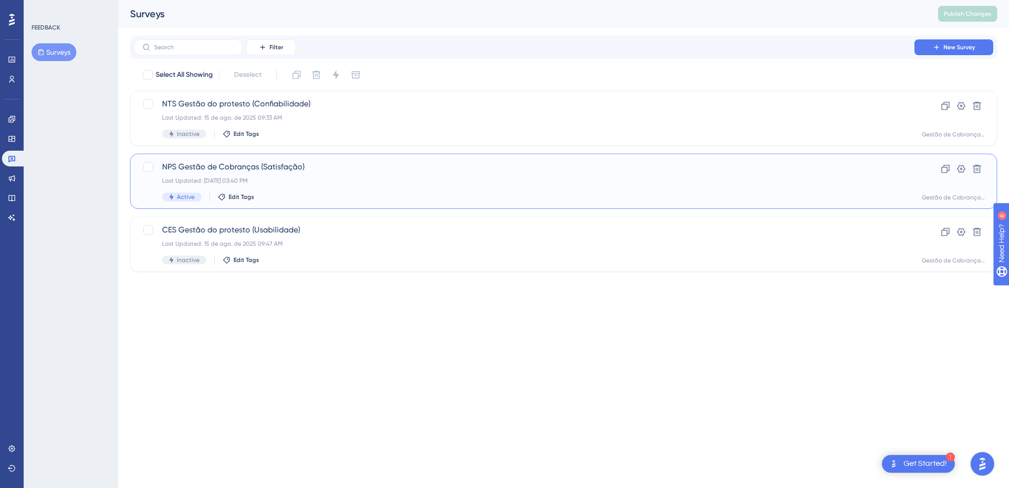
click at [410, 178] on div "Last Updated: [DATE] 03:40 PM" at bounding box center [524, 181] width 724 height 8
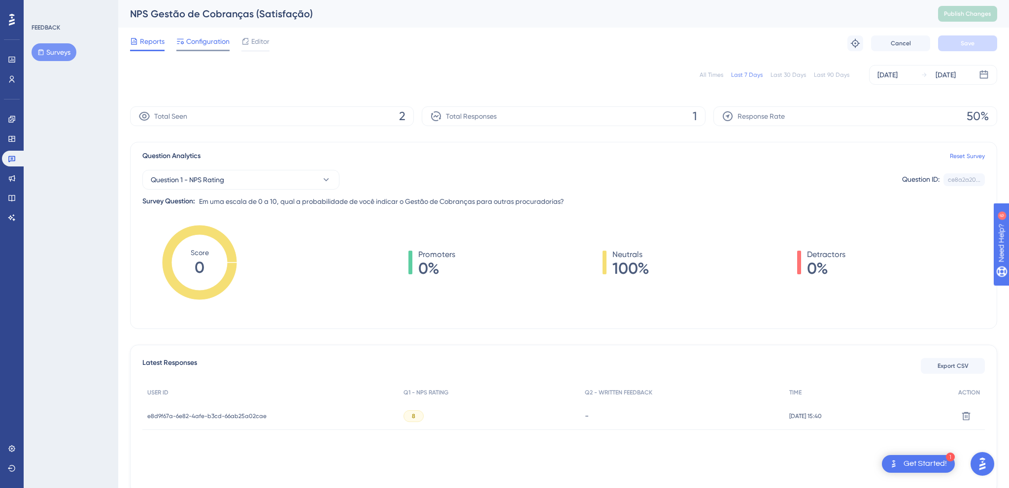
click at [207, 40] on span "Configuration" at bounding box center [207, 41] width 43 height 12
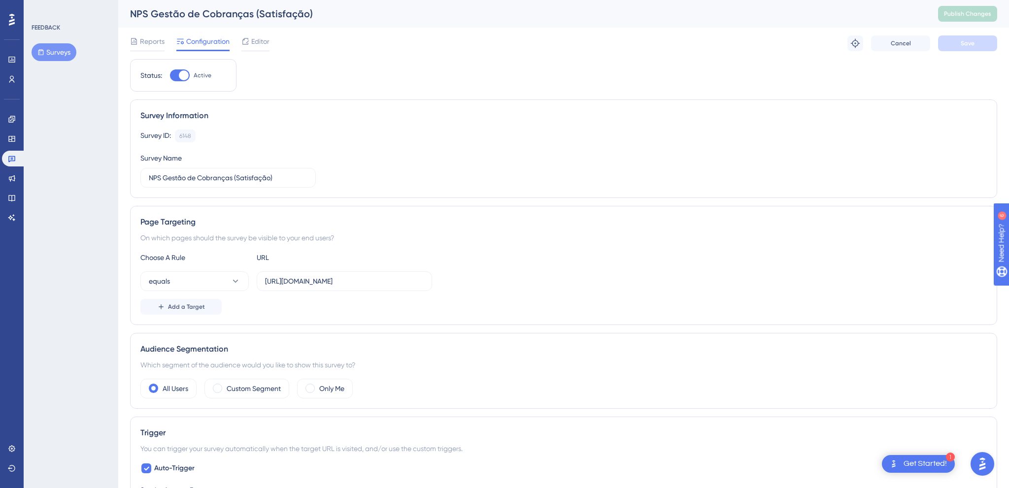
click at [180, 69] on div at bounding box center [180, 75] width 20 height 12
click at [170, 75] on input "Active" at bounding box center [169, 75] width 0 height 0
checkbox input "false"
click at [461, 84] on div "Status: Inactive Survey Information Survey ID: 6148 Copy Survey Name NPS Gestão…" at bounding box center [563, 466] width 867 height 814
click at [952, 40] on button "Save" at bounding box center [967, 43] width 59 height 16
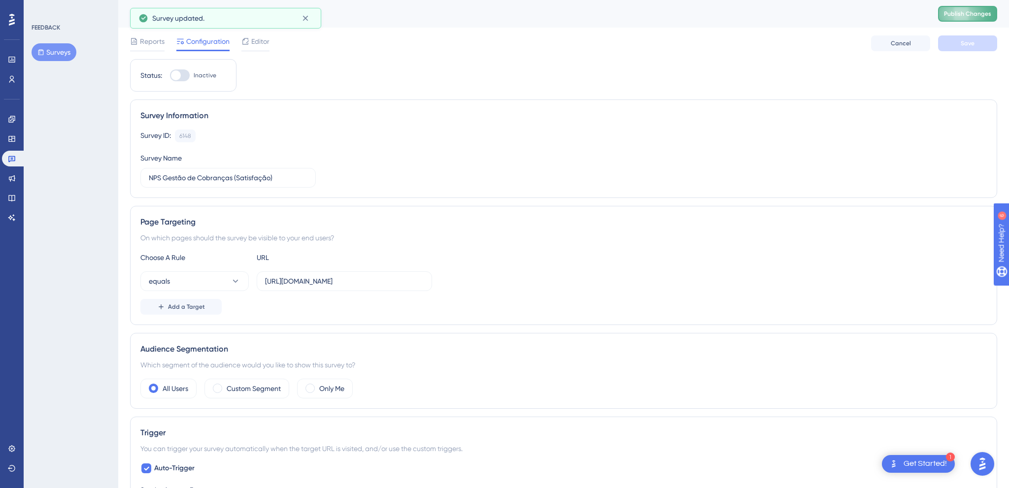
click at [976, 11] on span "Publish Changes" at bounding box center [967, 14] width 47 height 8
click at [10, 139] on icon at bounding box center [12, 139] width 8 height 8
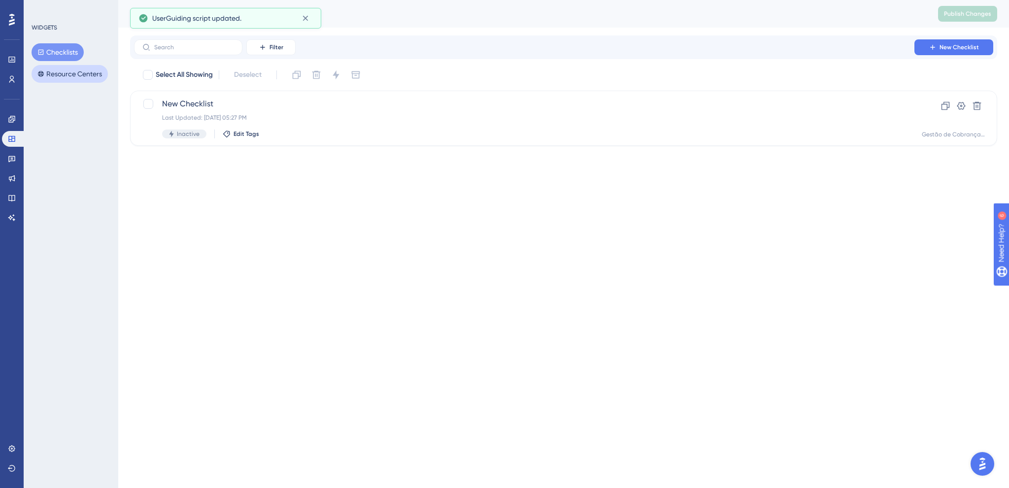
click at [72, 72] on button "Resource Centers" at bounding box center [70, 74] width 76 height 18
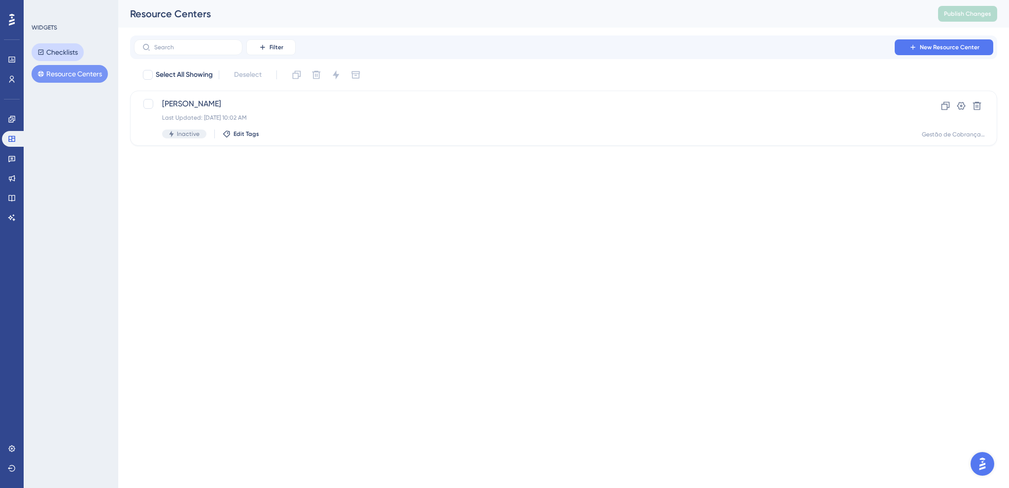
click at [64, 52] on button "Checklists" at bounding box center [58, 52] width 52 height 18
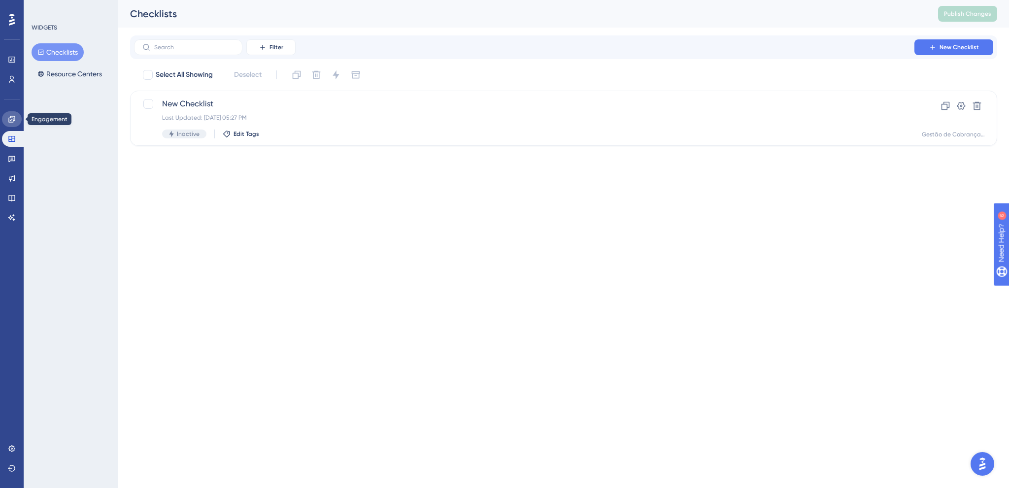
click at [13, 113] on link at bounding box center [12, 119] width 20 height 16
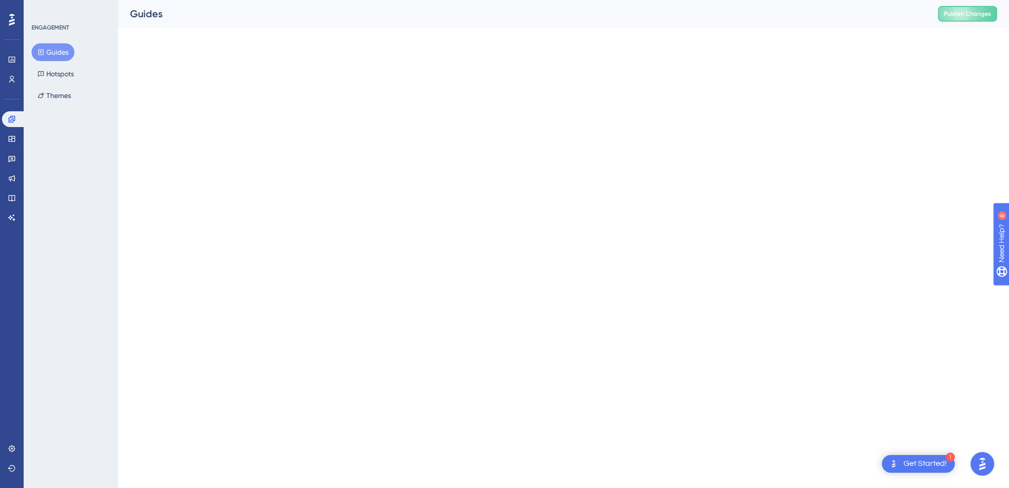
drag, startPoint x: 444, startPoint y: 294, endPoint x: 287, endPoint y: 155, distance: 210.3
click at [443, 0] on html "1 Get Started! Performance Users Engagement Widgets Feedback Product Updates Kn…" at bounding box center [504, 0] width 1009 height 0
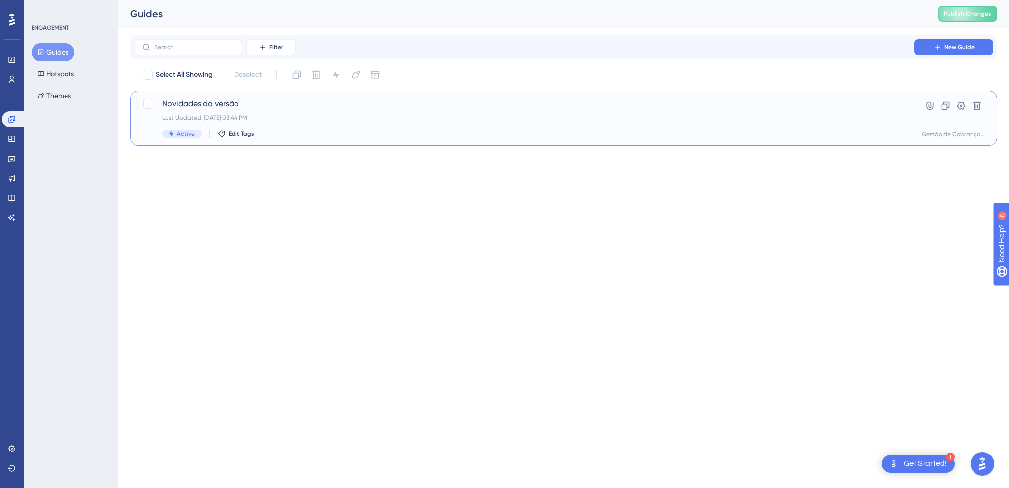
click at [257, 108] on span "Novidades da versão" at bounding box center [524, 104] width 724 height 12
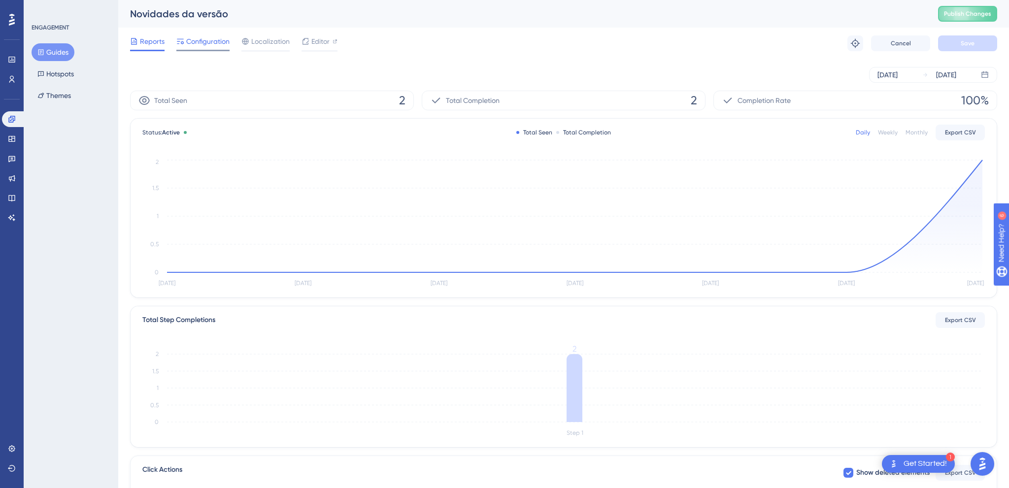
click at [218, 45] on span "Configuration" at bounding box center [207, 41] width 43 height 12
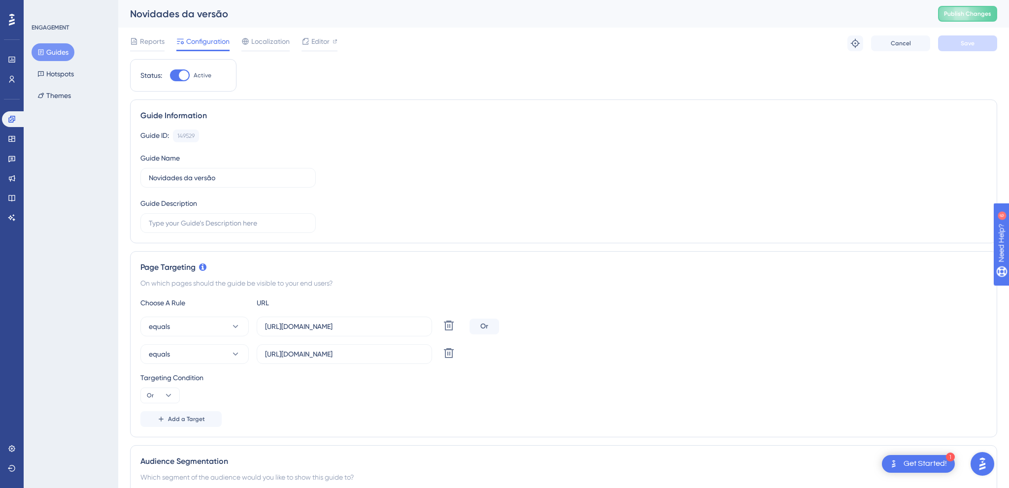
click at [495, 241] on div "Guide Information Guide ID: 149529 Copy Guide Name Novidades da versão Guide De…" at bounding box center [563, 171] width 867 height 144
